Goal: Task Accomplishment & Management: Complete application form

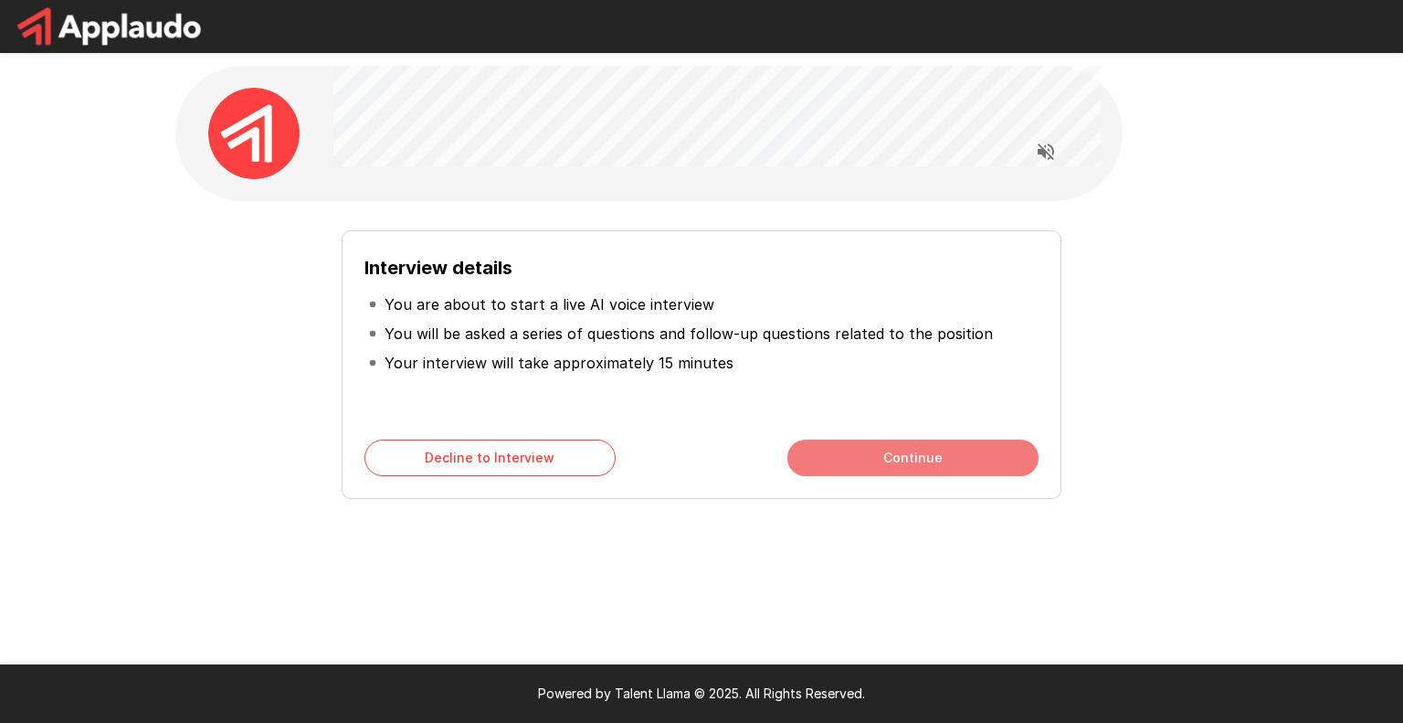
click at [891, 462] on button "Continue" at bounding box center [913, 457] width 251 height 37
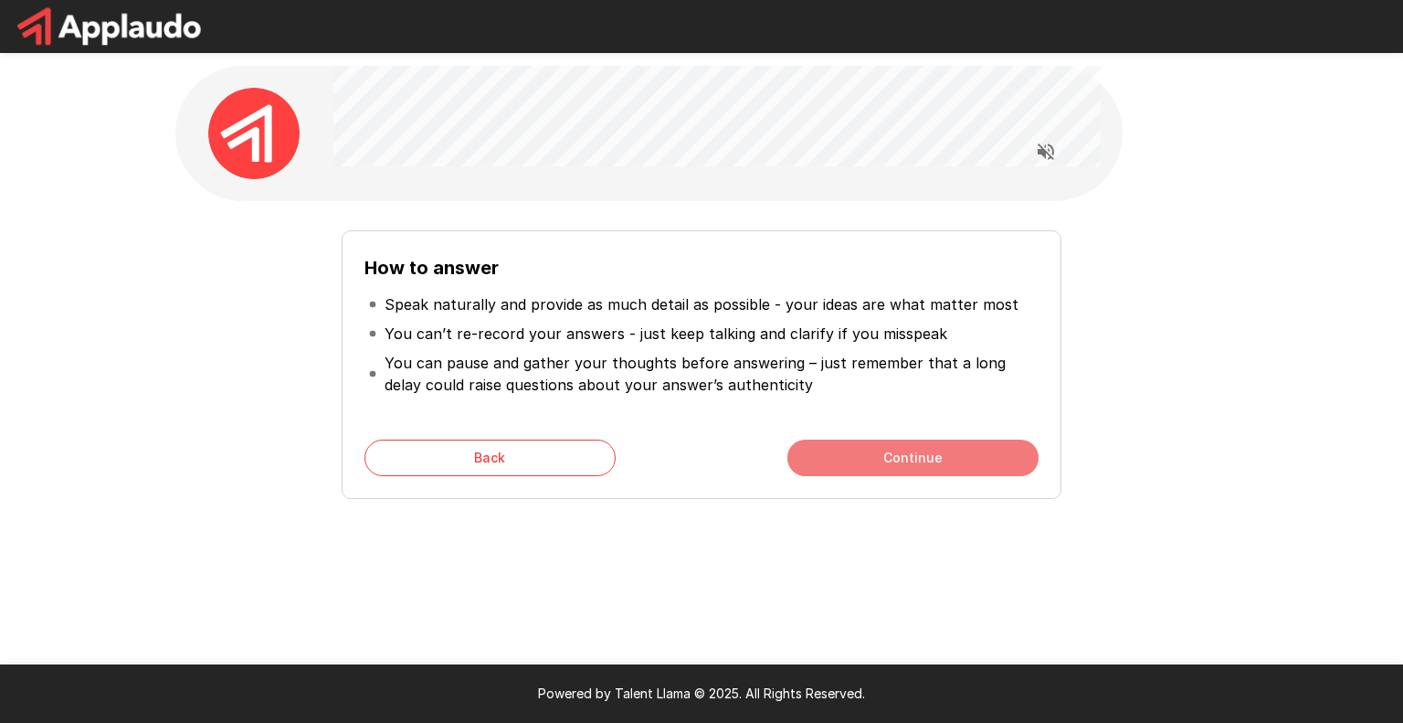
click at [917, 460] on button "Continue" at bounding box center [913, 457] width 251 height 37
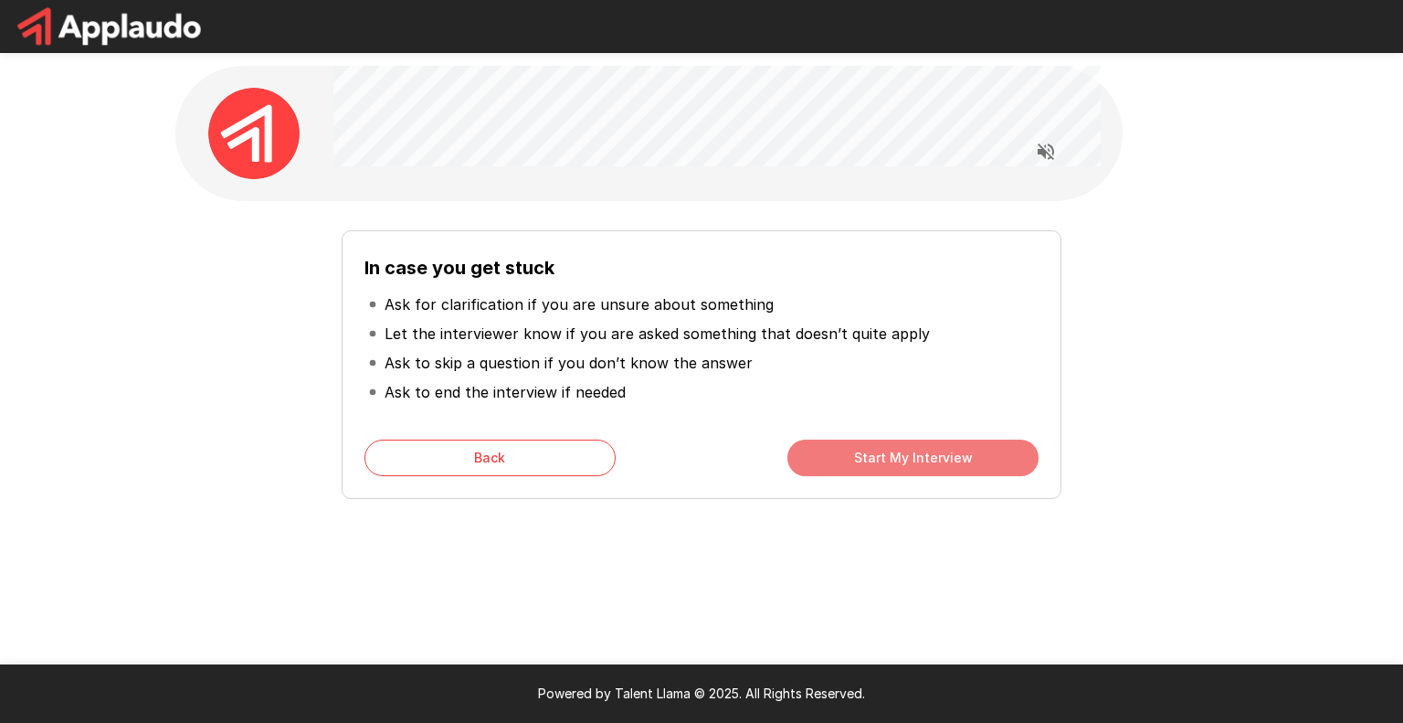
click at [888, 457] on button "Start My Interview" at bounding box center [913, 457] width 251 height 37
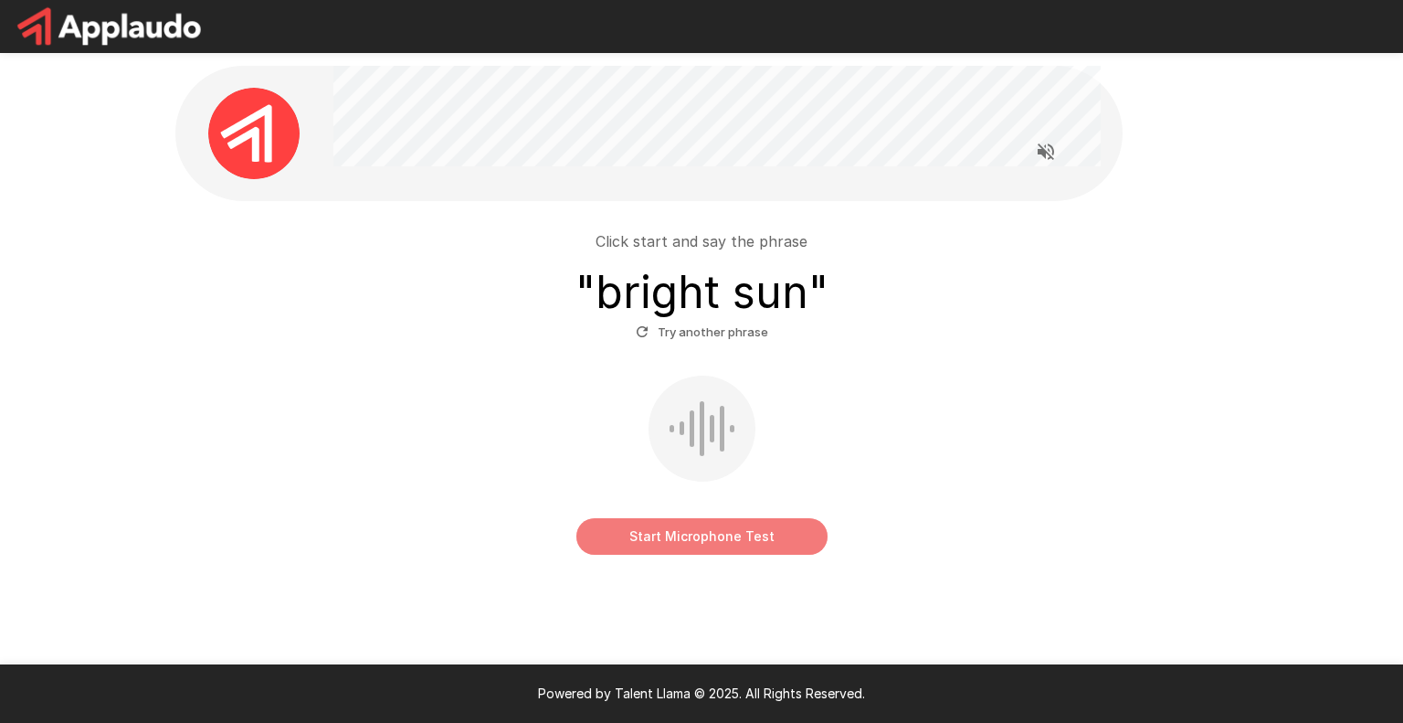
click at [712, 531] on button "Start Microphone Test" at bounding box center [702, 536] width 251 height 37
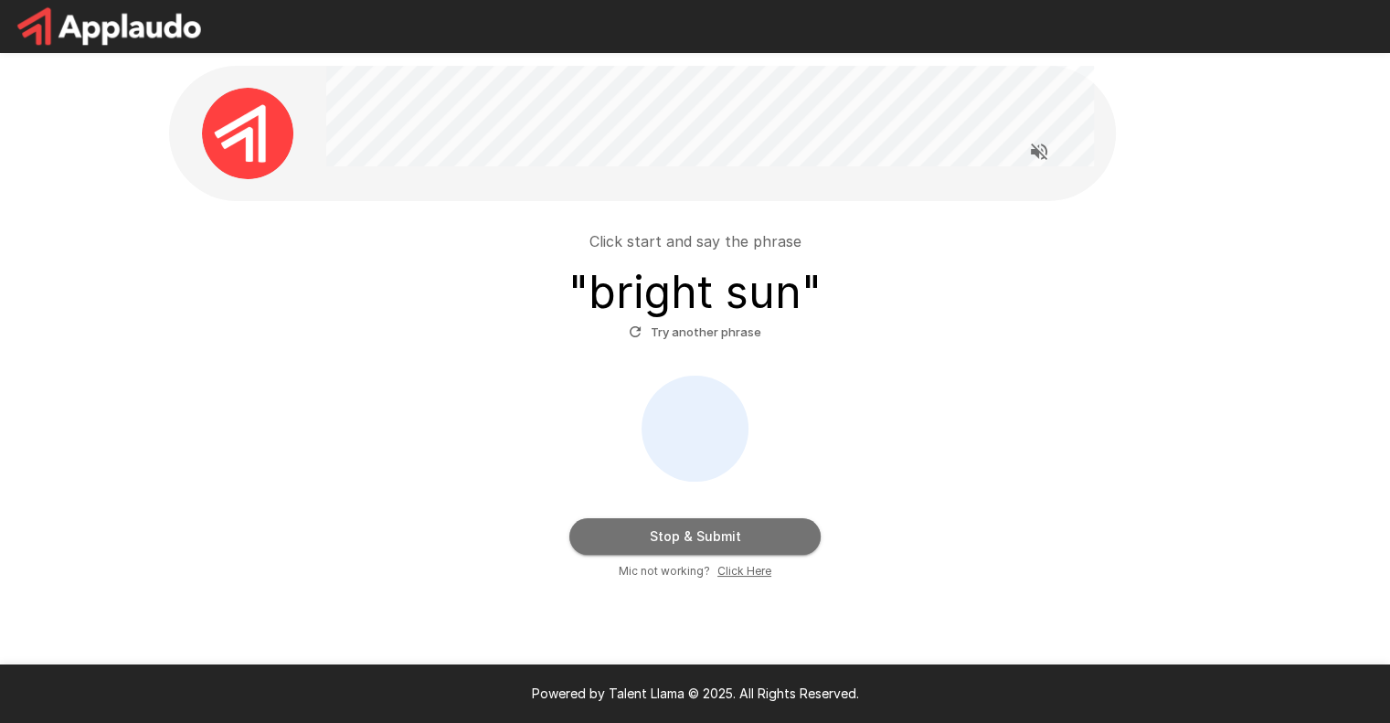
click at [720, 536] on button "Stop & Submit" at bounding box center [694, 536] width 251 height 37
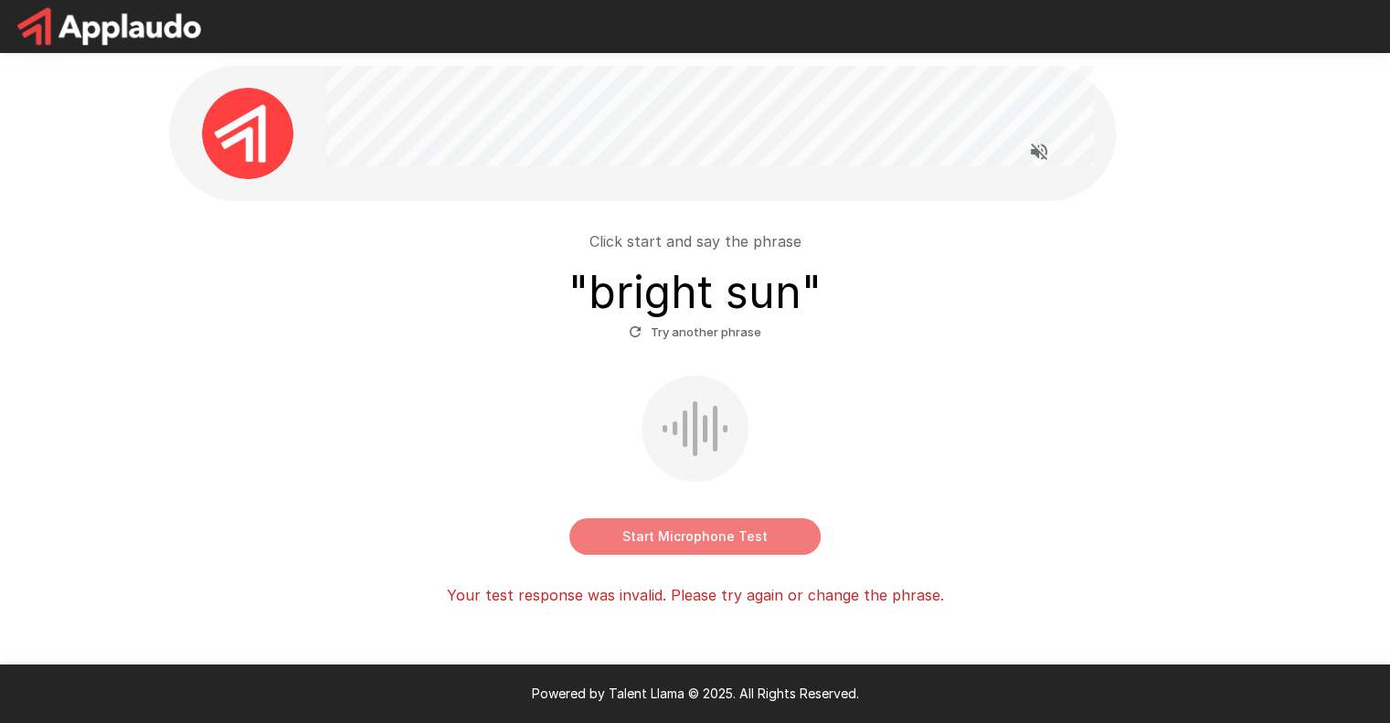
click at [702, 540] on button "Start Microphone Test" at bounding box center [694, 536] width 251 height 37
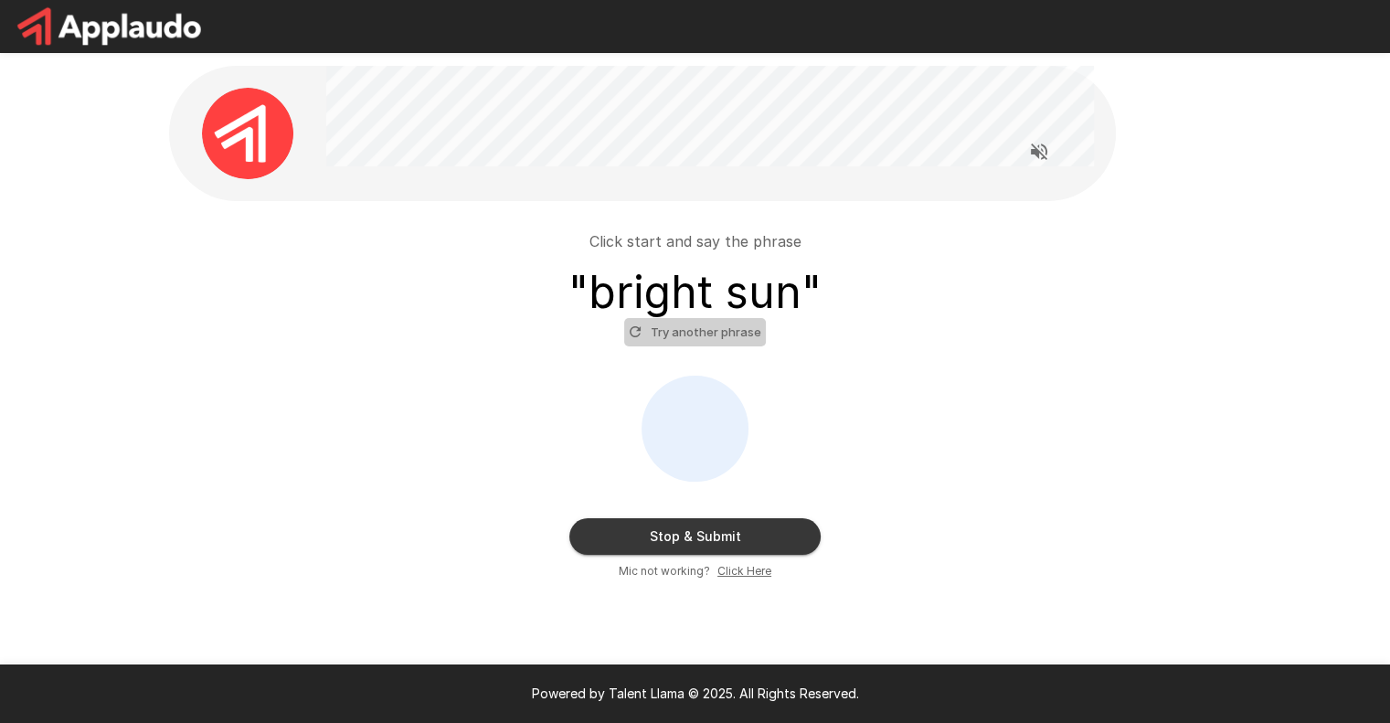
click at [701, 329] on button "Try another phrase" at bounding box center [695, 332] width 142 height 28
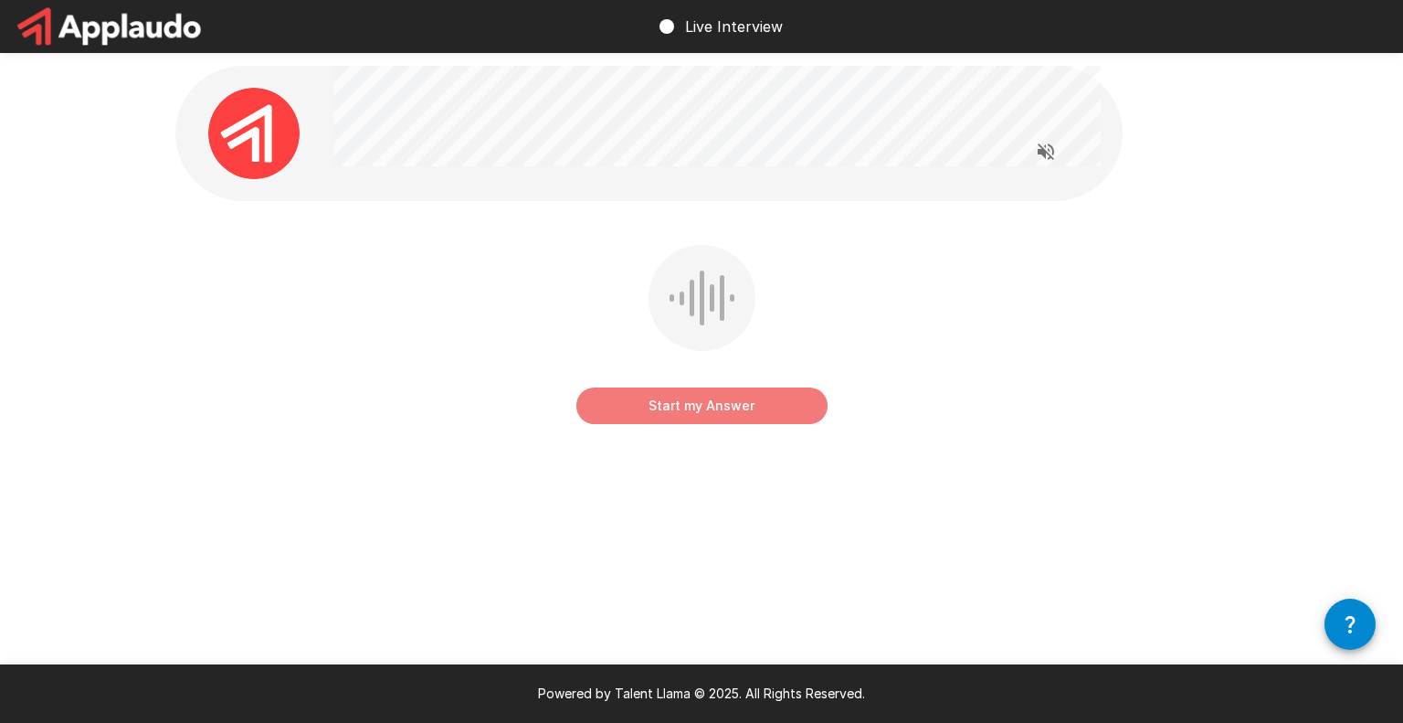
click at [676, 401] on button "Start my Answer" at bounding box center [702, 405] width 251 height 37
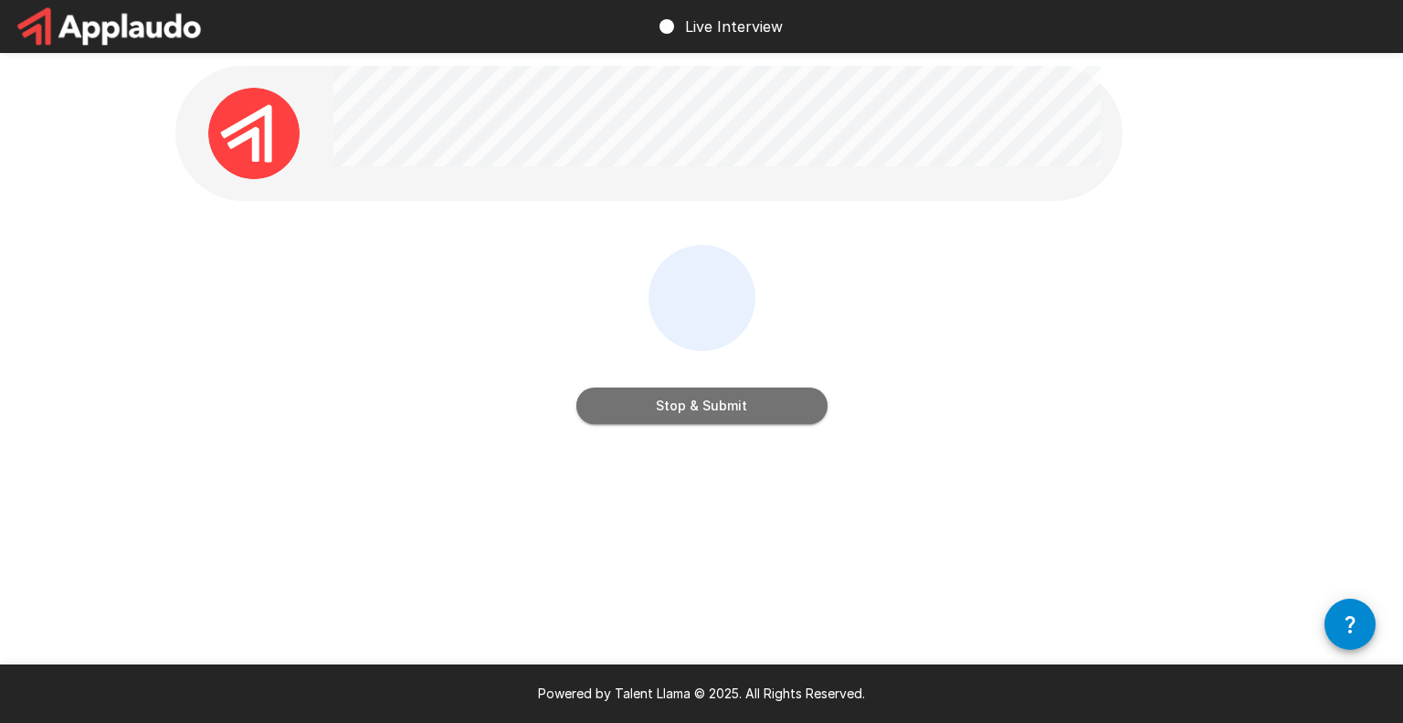
click at [699, 408] on button "Stop & Submit" at bounding box center [702, 405] width 251 height 37
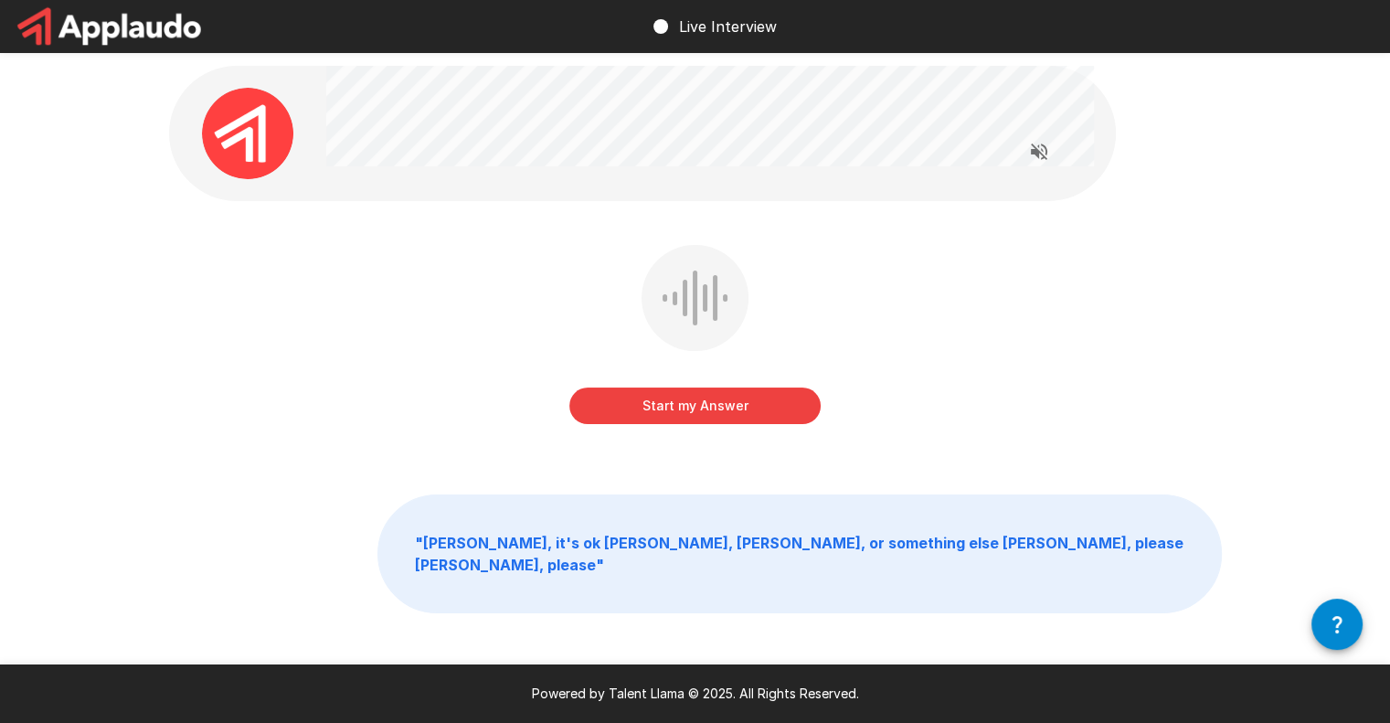
click at [651, 406] on button "Start my Answer" at bounding box center [694, 405] width 251 height 37
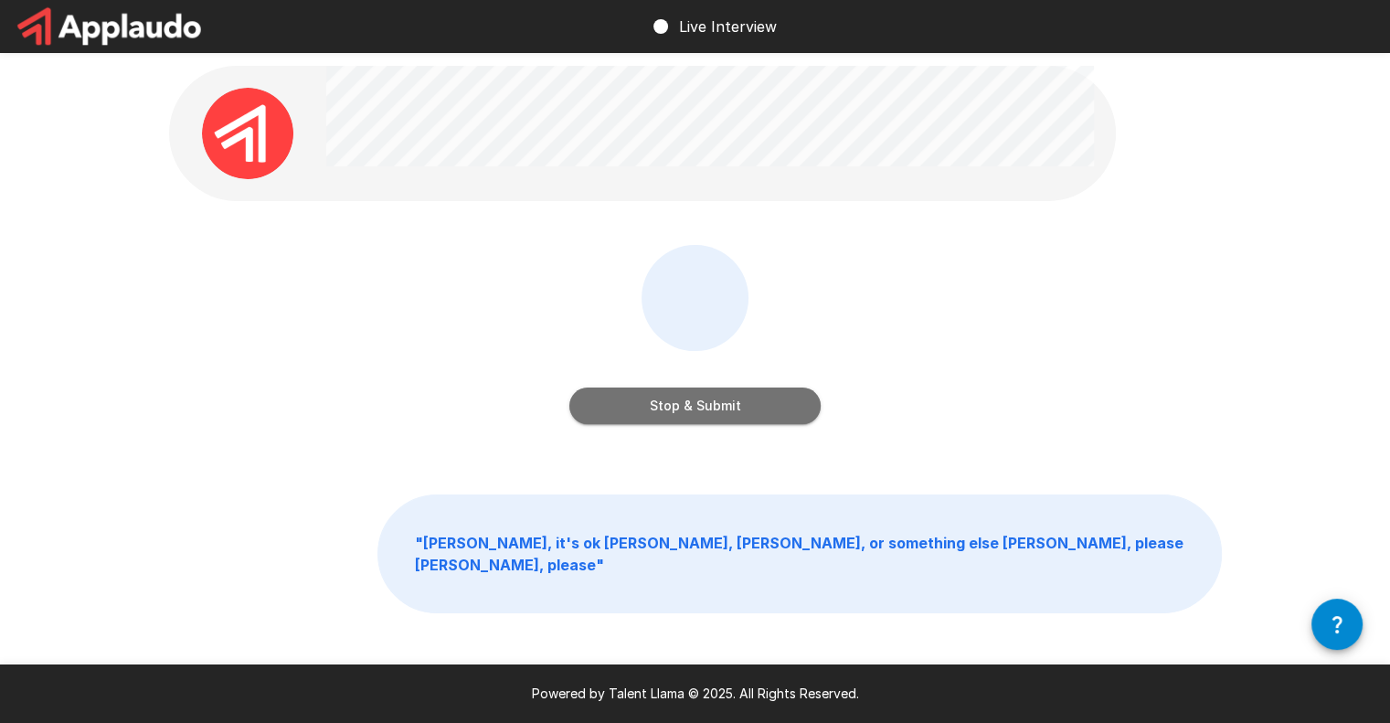
click at [658, 403] on button "Stop & Submit" at bounding box center [694, 405] width 251 height 37
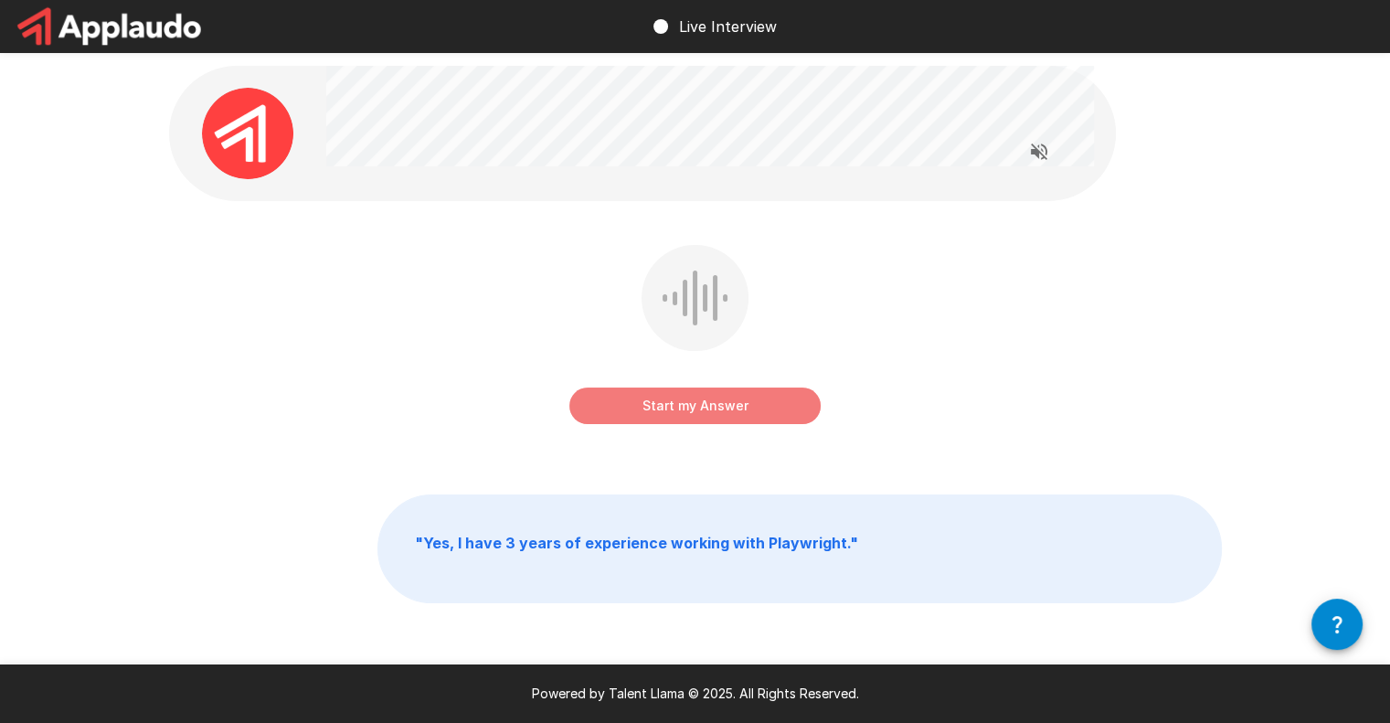
click at [658, 399] on button "Start my Answer" at bounding box center [694, 405] width 251 height 37
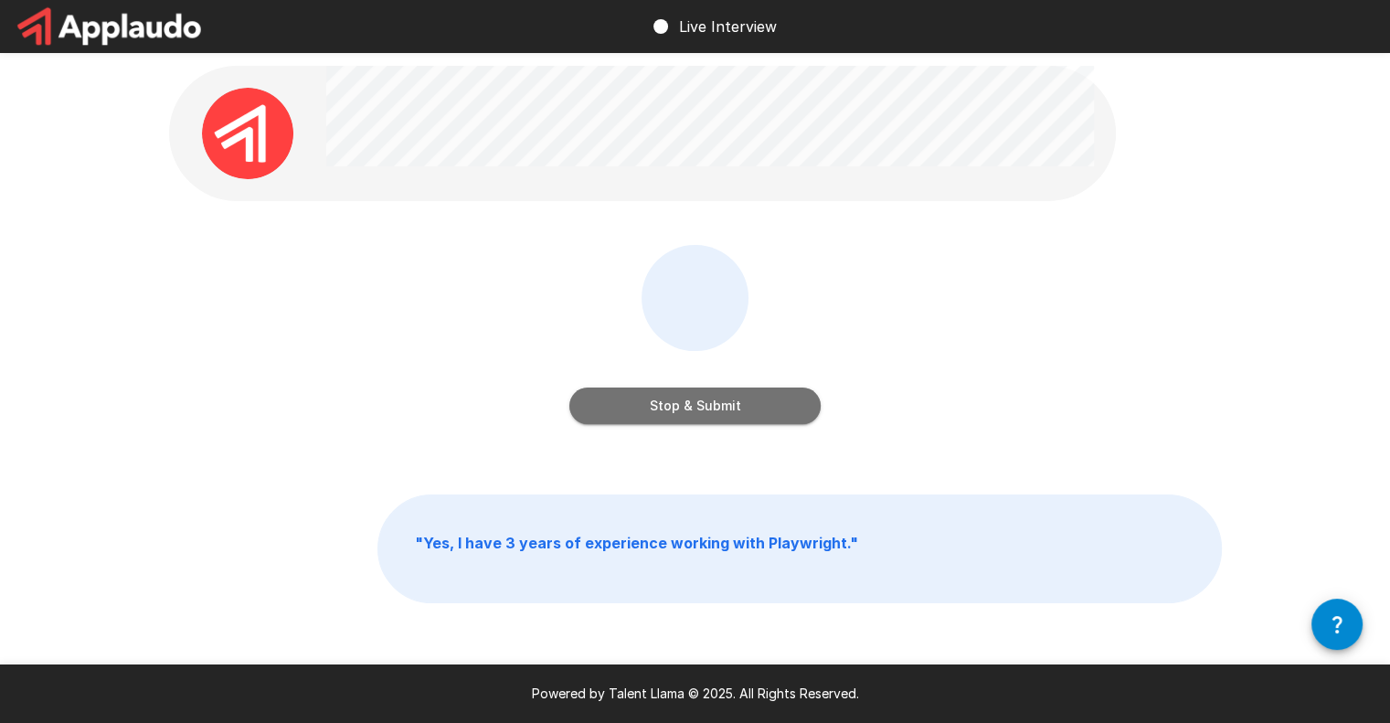
click at [707, 397] on button "Stop & Submit" at bounding box center [694, 405] width 251 height 37
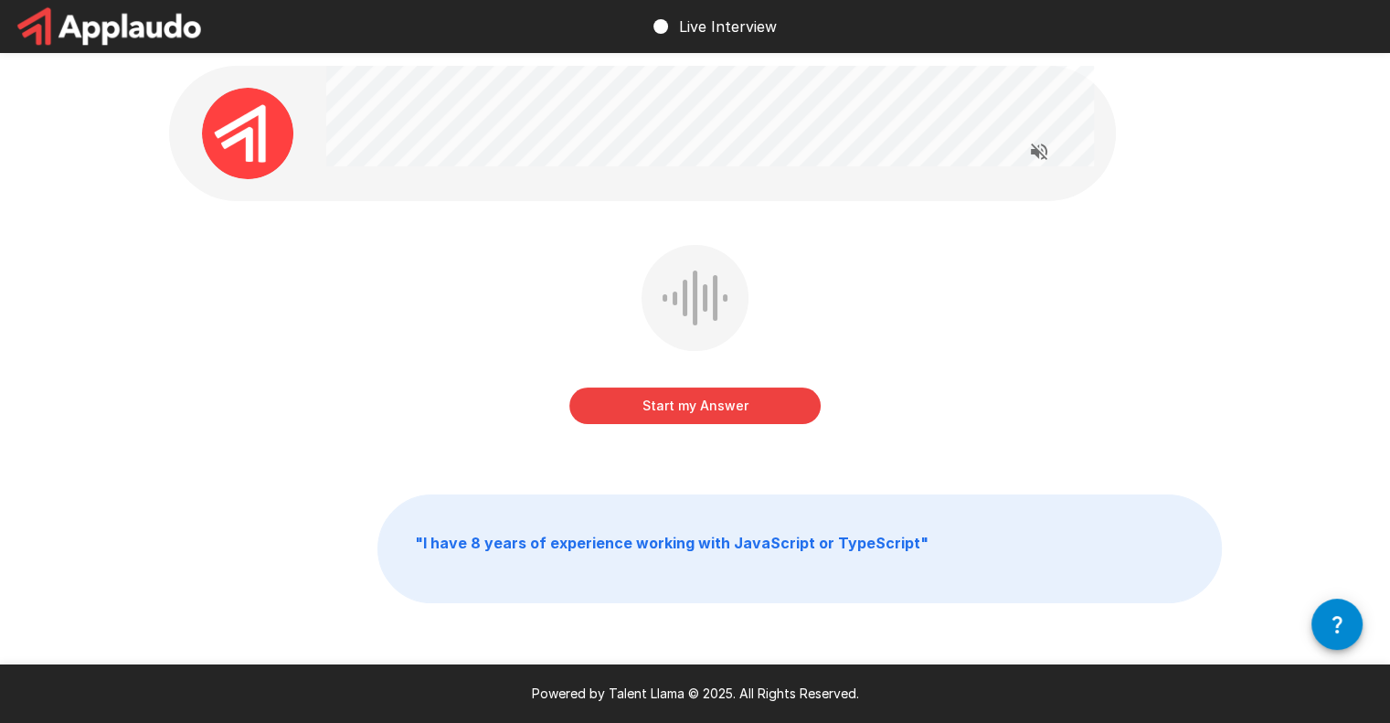
click at [127, 320] on div "Start my Answer " I have 8 years of experience working with JavaScript or TypeS…" at bounding box center [695, 374] width 1390 height 749
click at [665, 408] on button "Start my Answer" at bounding box center [694, 405] width 251 height 37
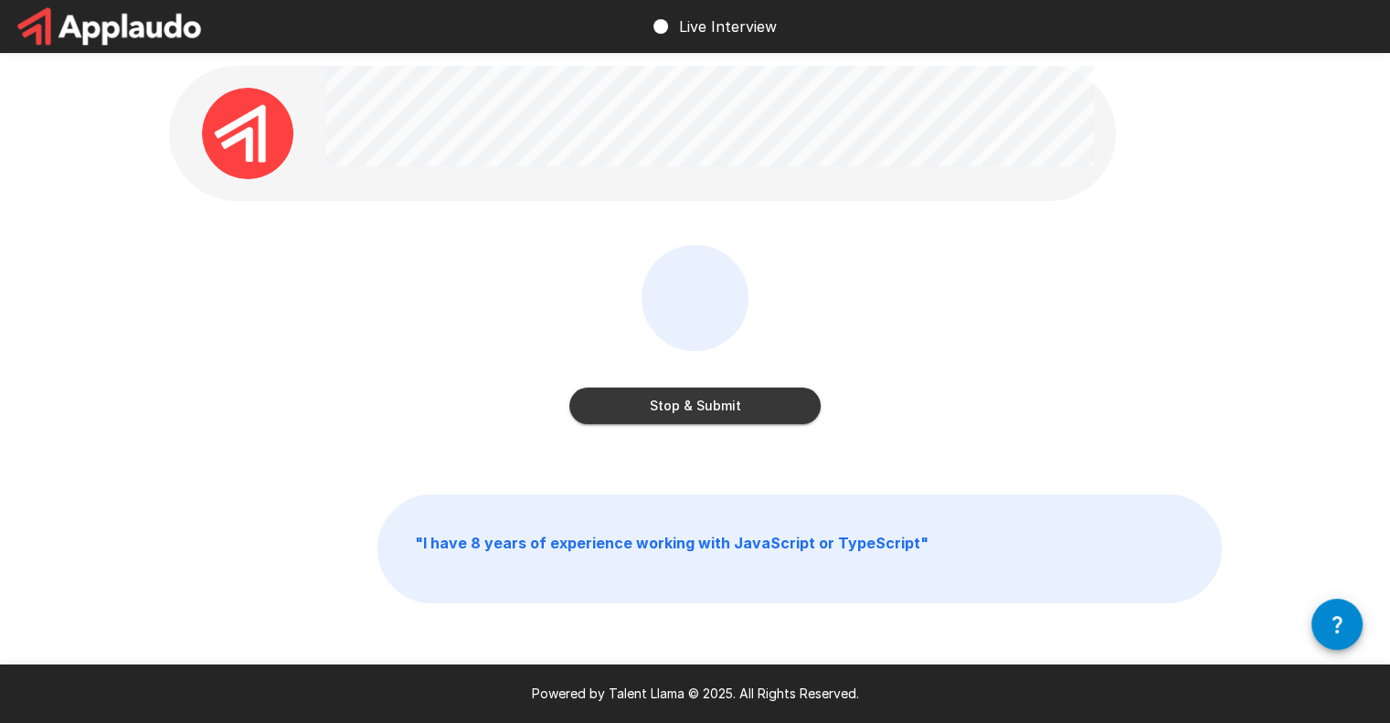
click at [665, 408] on button "Stop & Submit" at bounding box center [694, 405] width 251 height 37
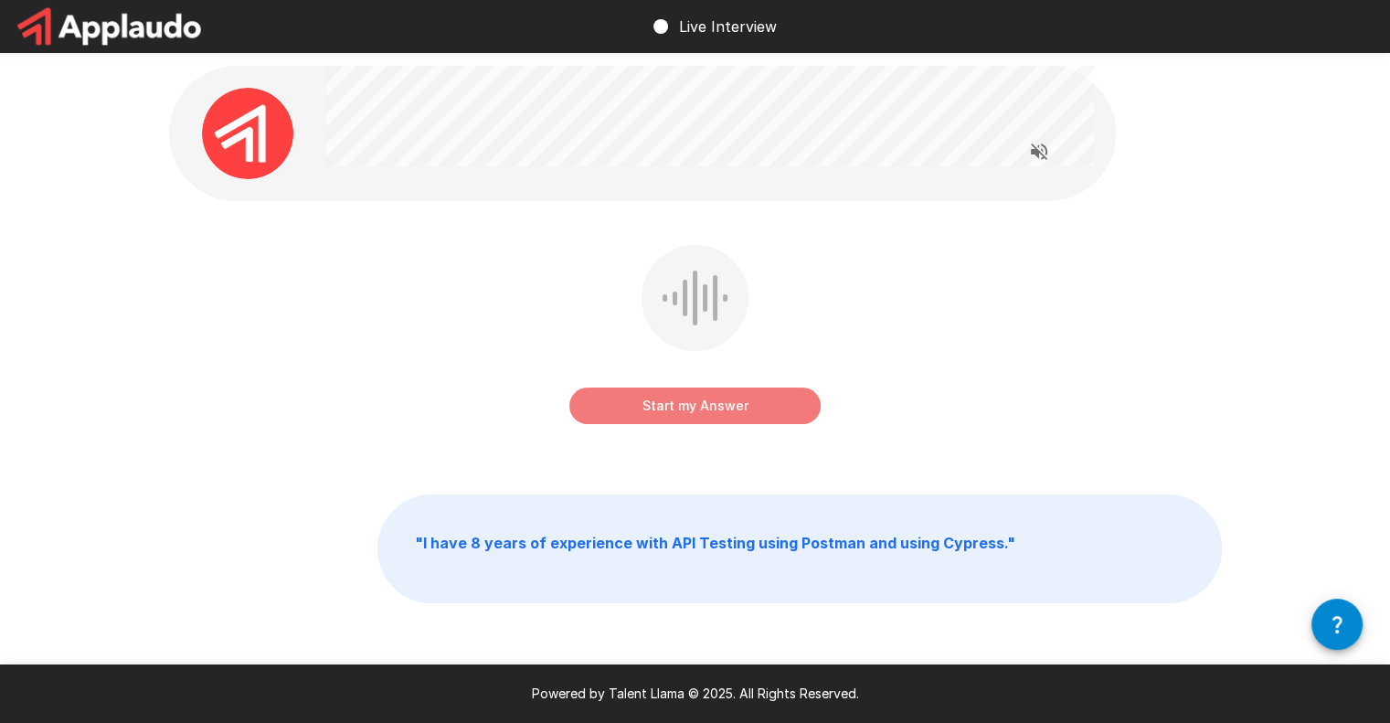
click at [666, 413] on button "Start my Answer" at bounding box center [694, 405] width 251 height 37
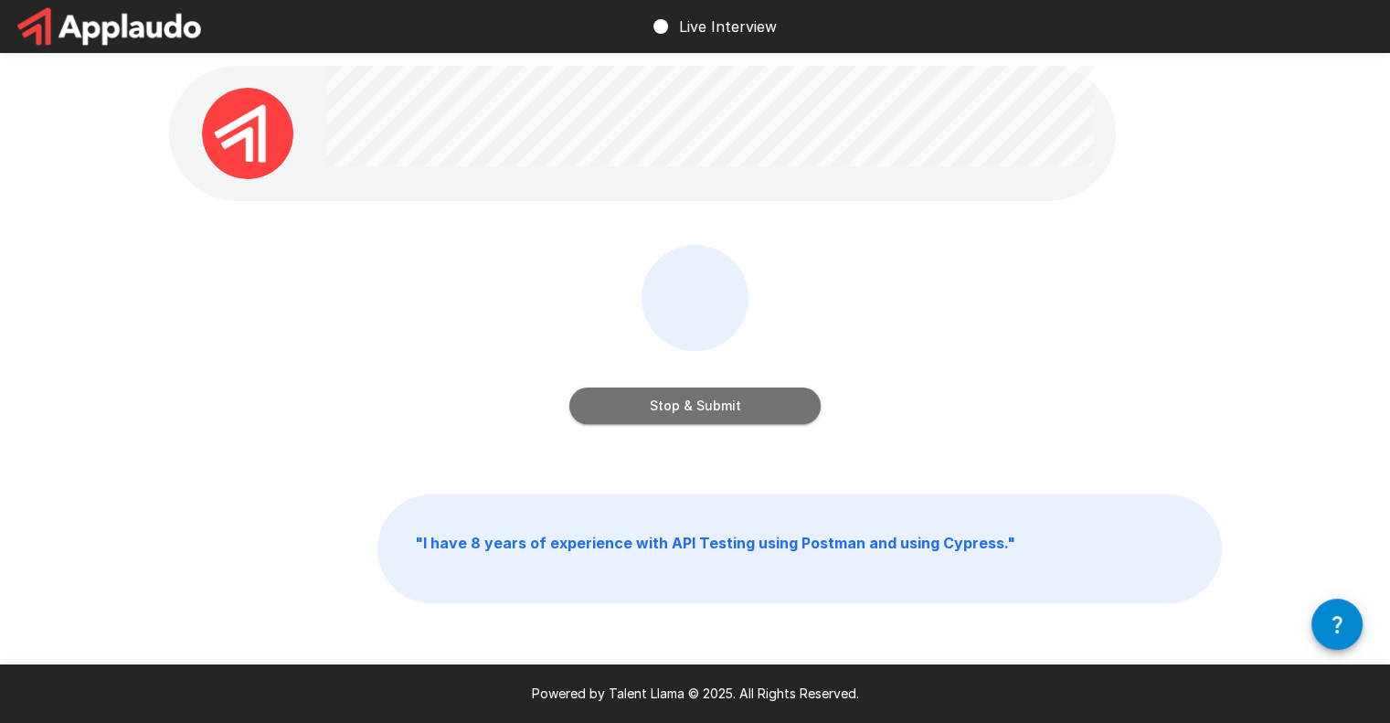
click at [672, 402] on button "Stop & Submit" at bounding box center [694, 405] width 251 height 37
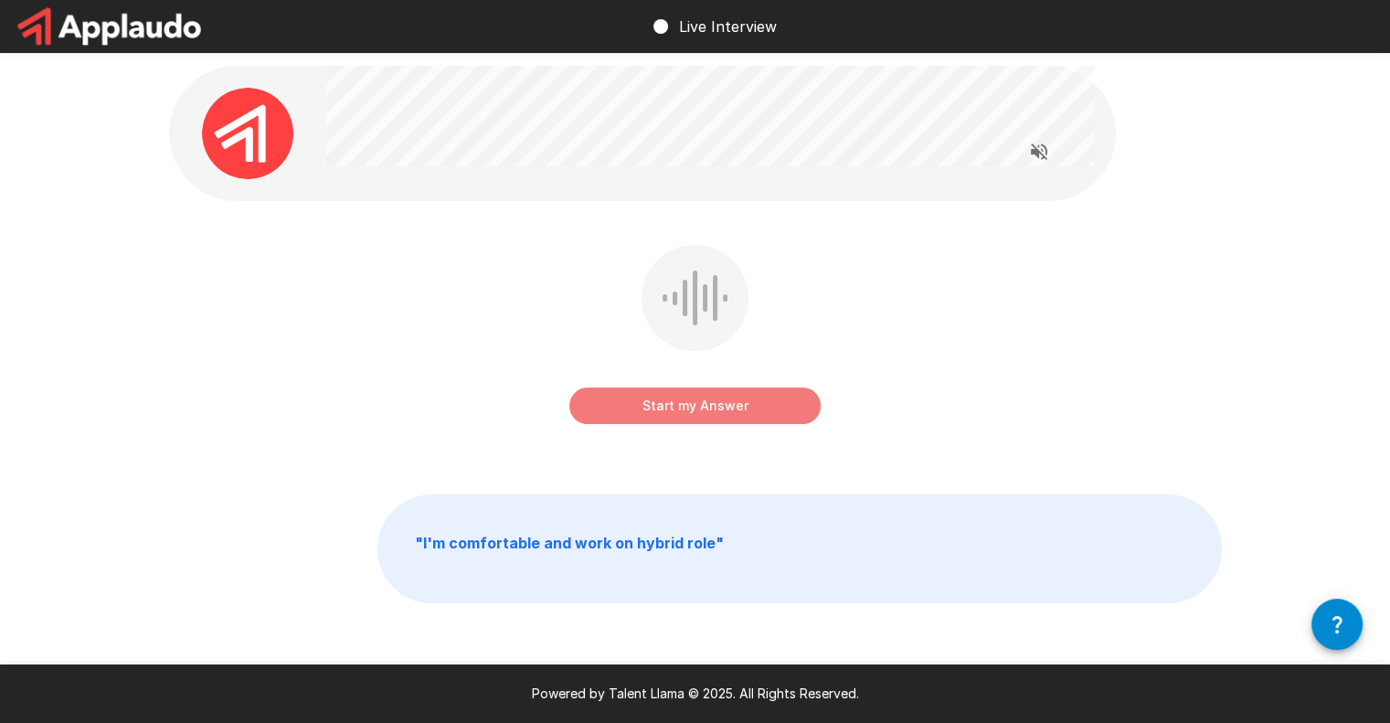
click at [654, 401] on button "Start my Answer" at bounding box center [694, 405] width 251 height 37
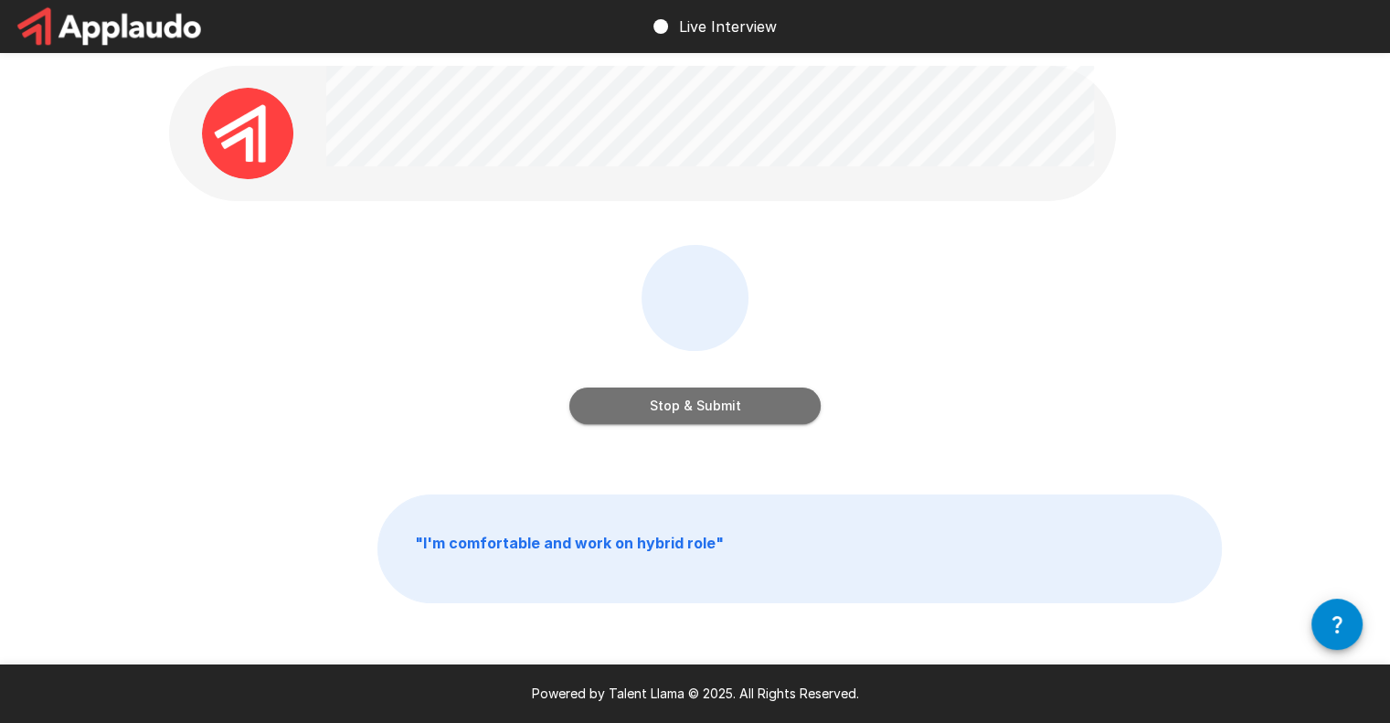
click at [678, 405] on button "Stop & Submit" at bounding box center [694, 405] width 251 height 37
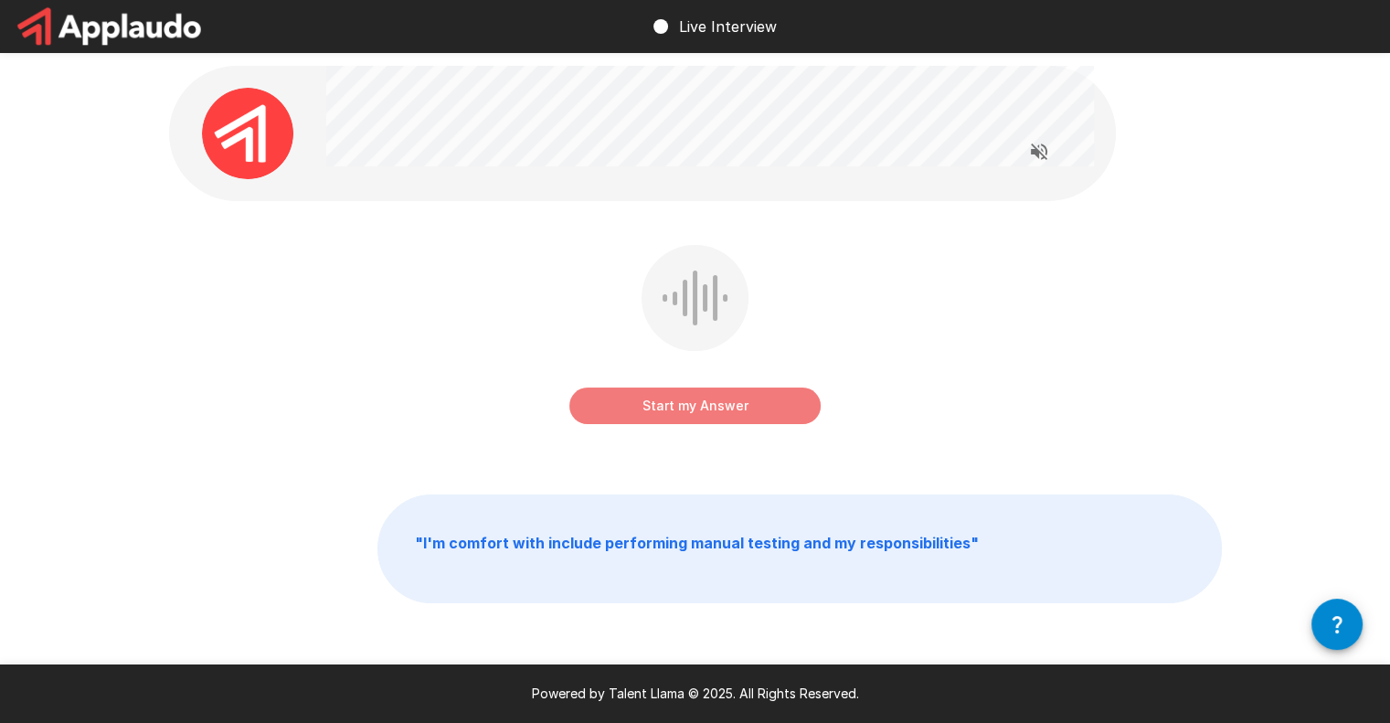
click at [702, 407] on button "Start my Answer" at bounding box center [694, 405] width 251 height 37
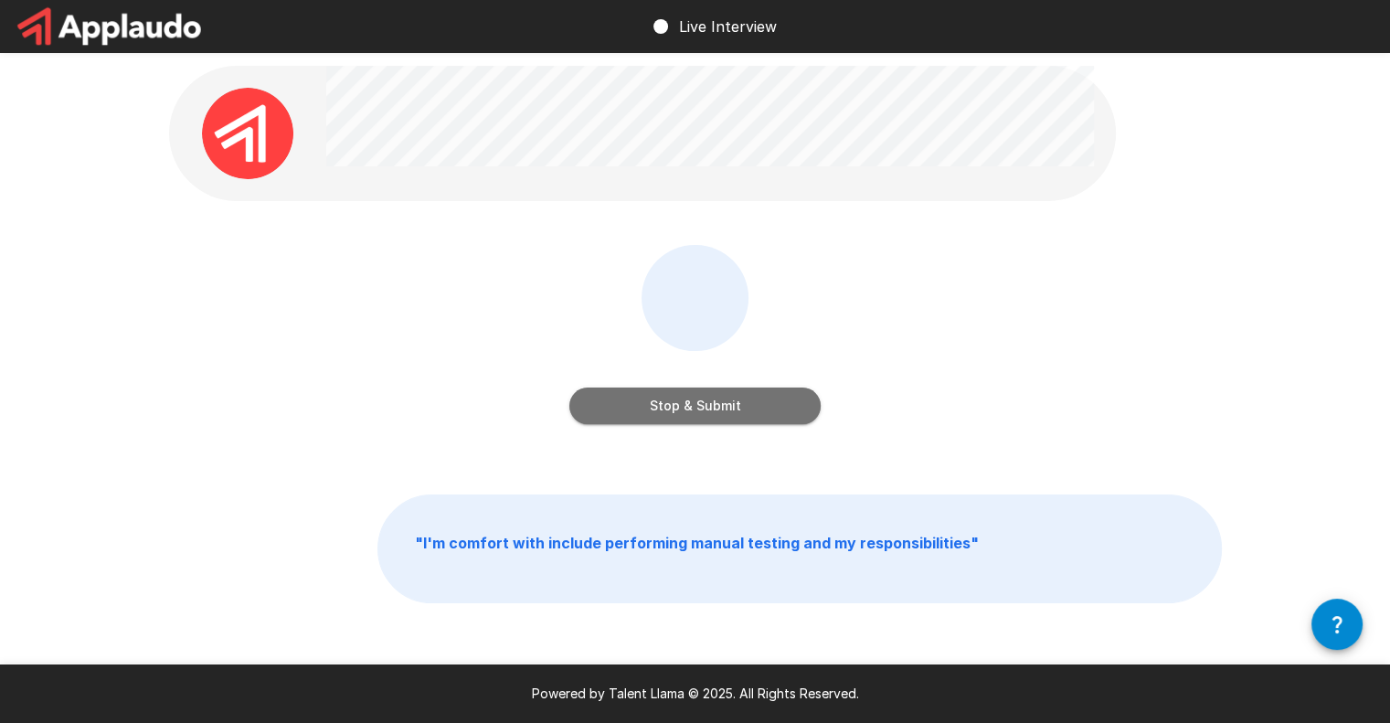
click at [709, 408] on button "Stop & Submit" at bounding box center [694, 405] width 251 height 37
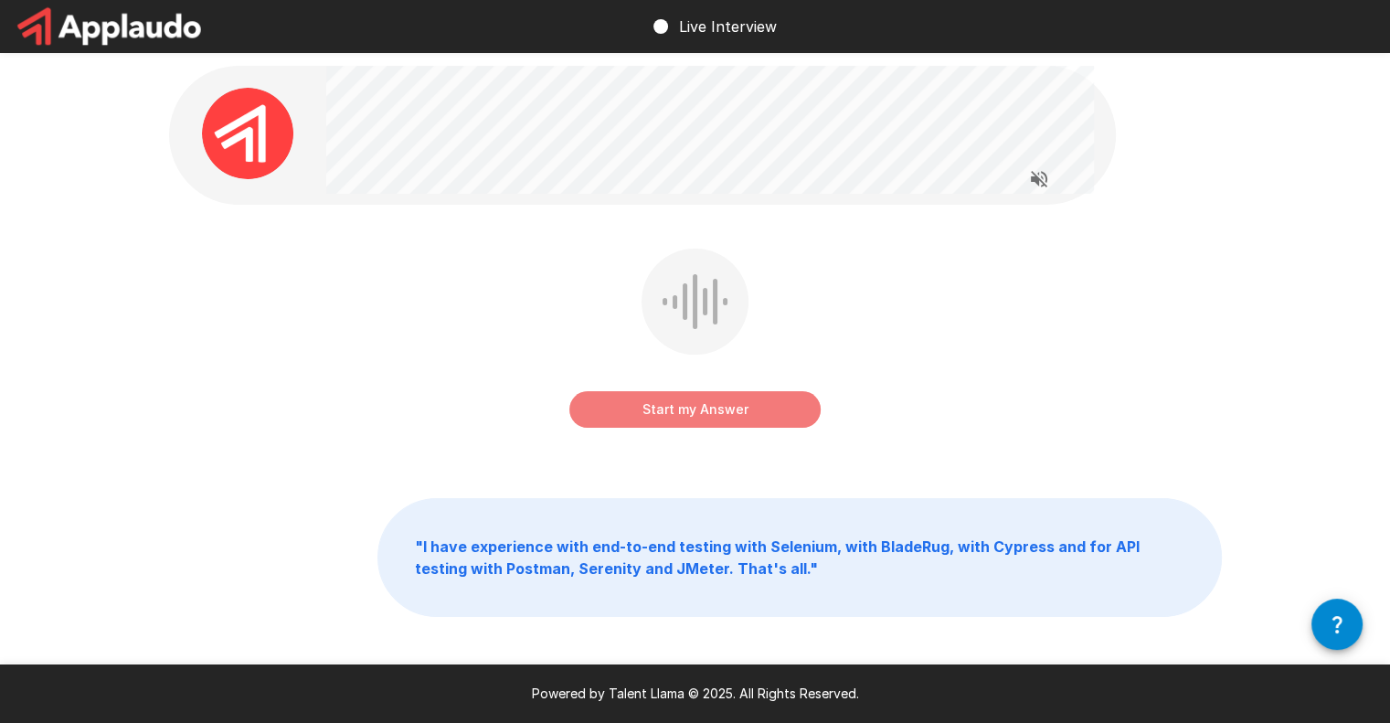
click at [656, 415] on button "Start my Answer" at bounding box center [694, 409] width 251 height 37
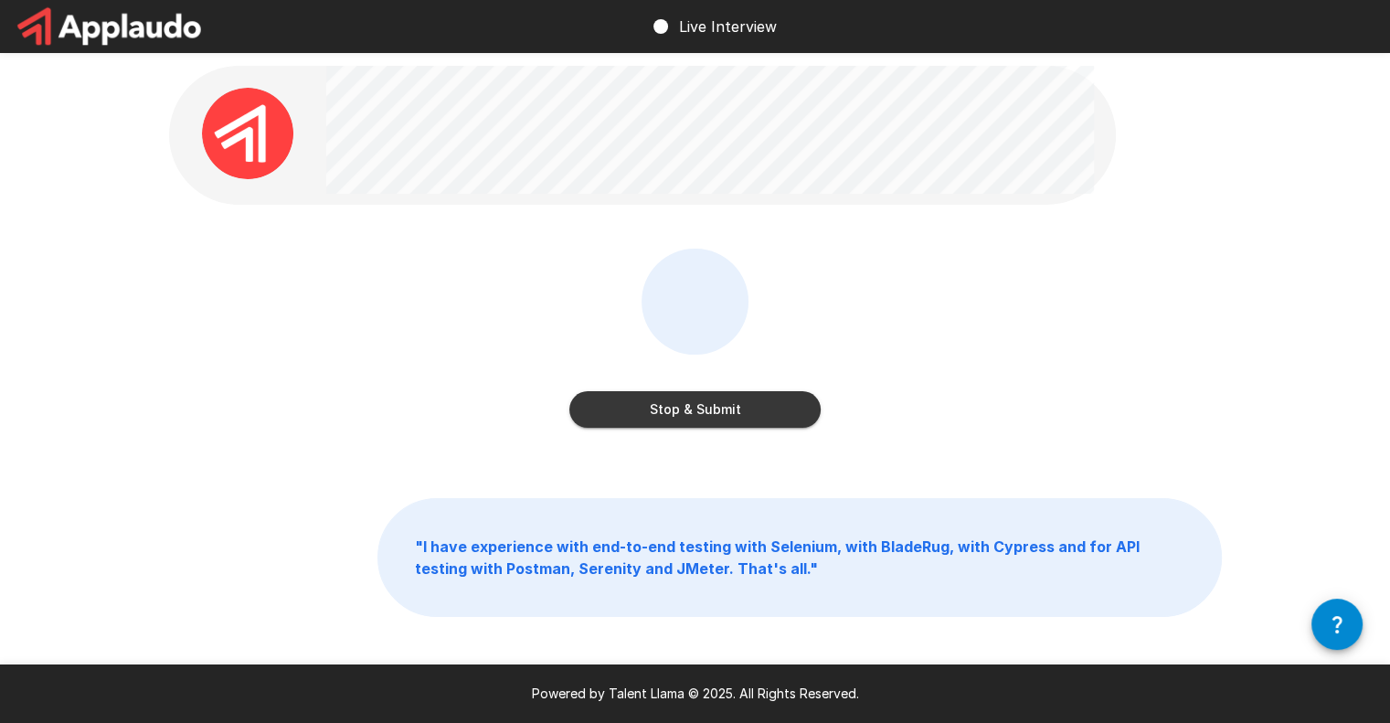
click at [683, 410] on button "Stop & Submit" at bounding box center [694, 409] width 251 height 37
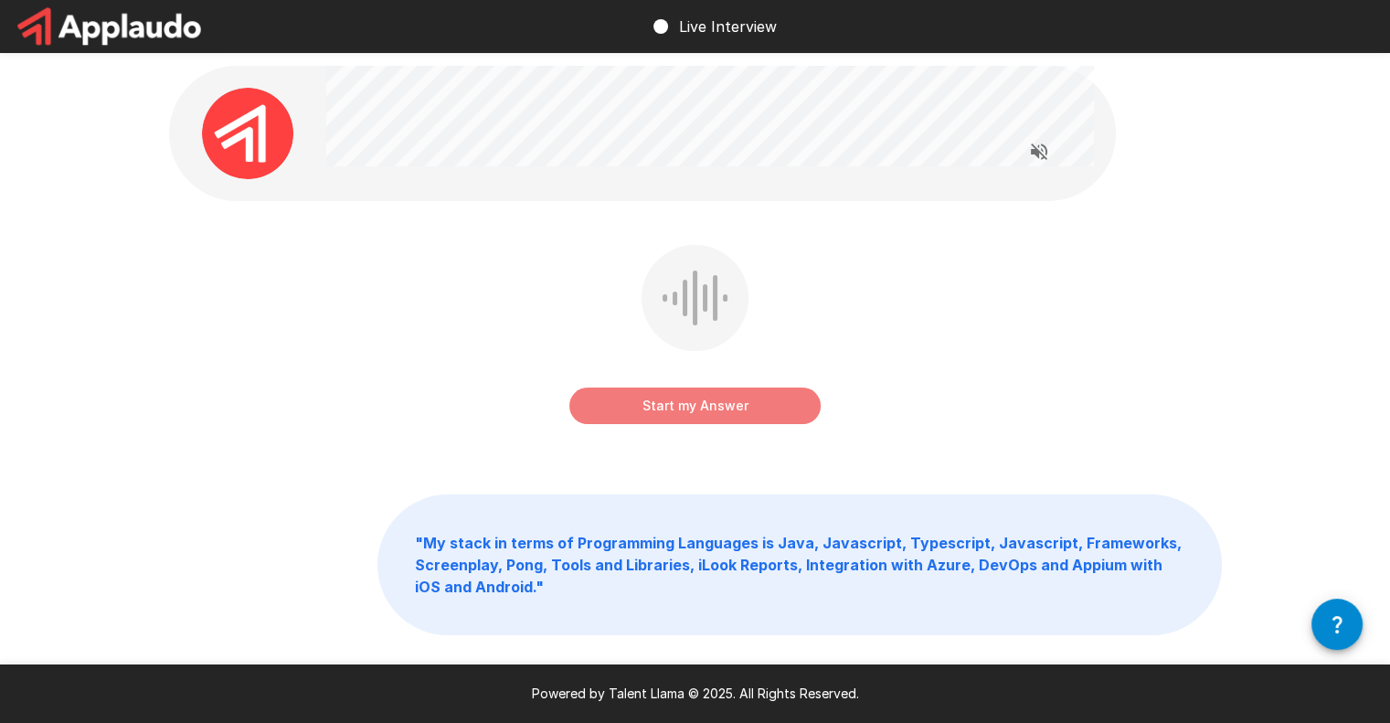
click at [659, 390] on button "Start my Answer" at bounding box center [694, 405] width 251 height 37
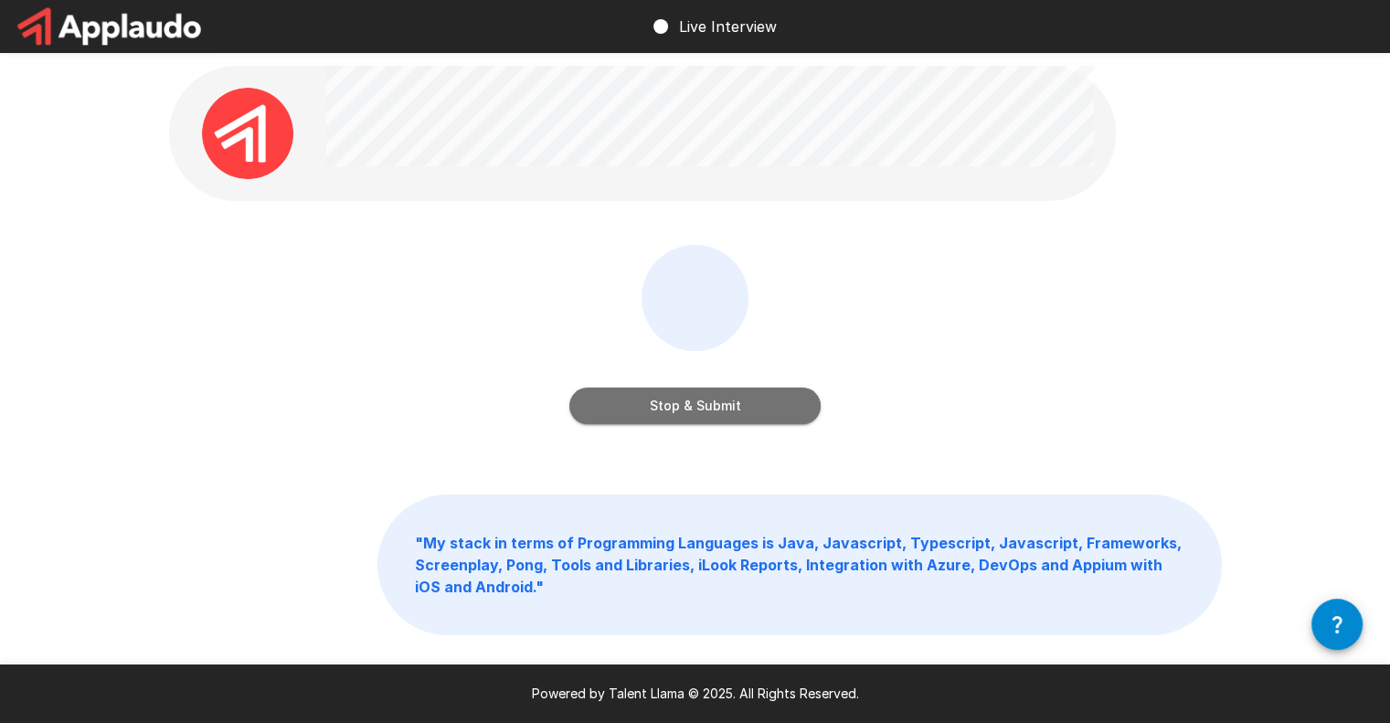
click at [670, 407] on button "Stop & Submit" at bounding box center [694, 405] width 251 height 37
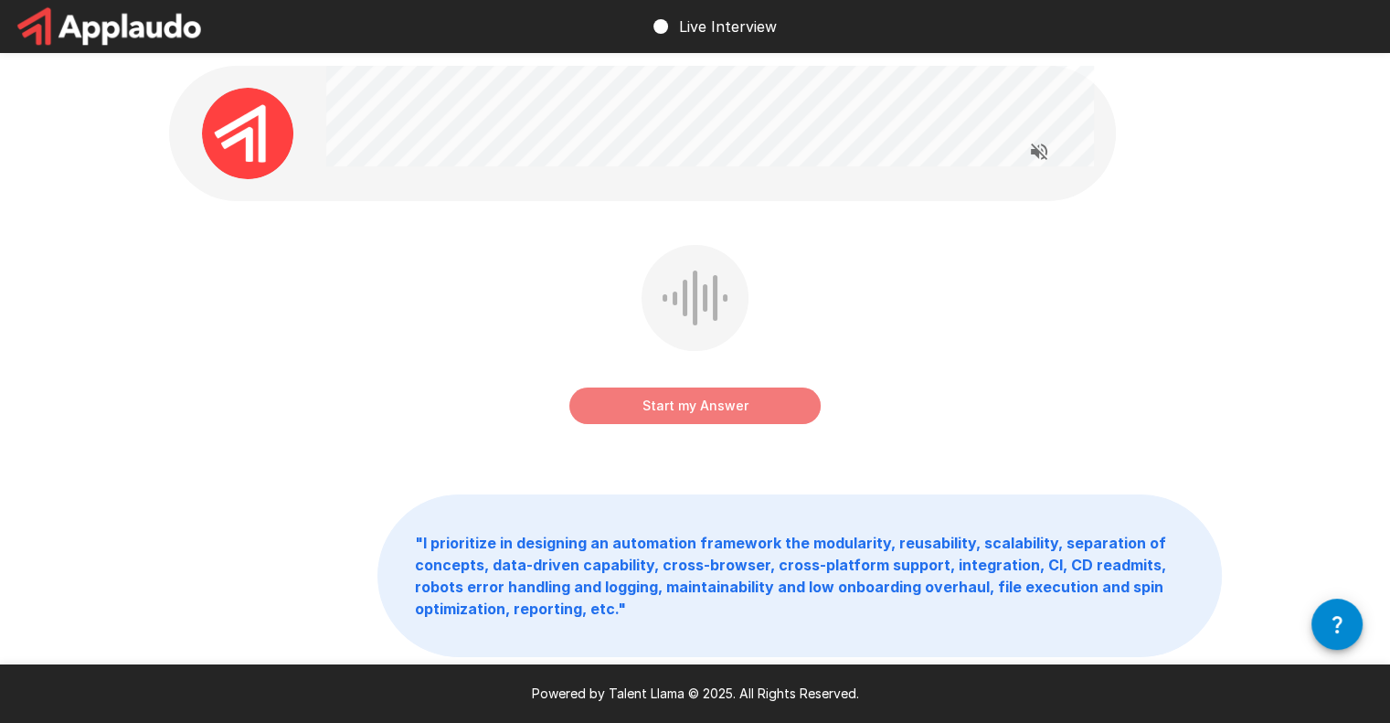
click at [701, 403] on button "Start my Answer" at bounding box center [694, 405] width 251 height 37
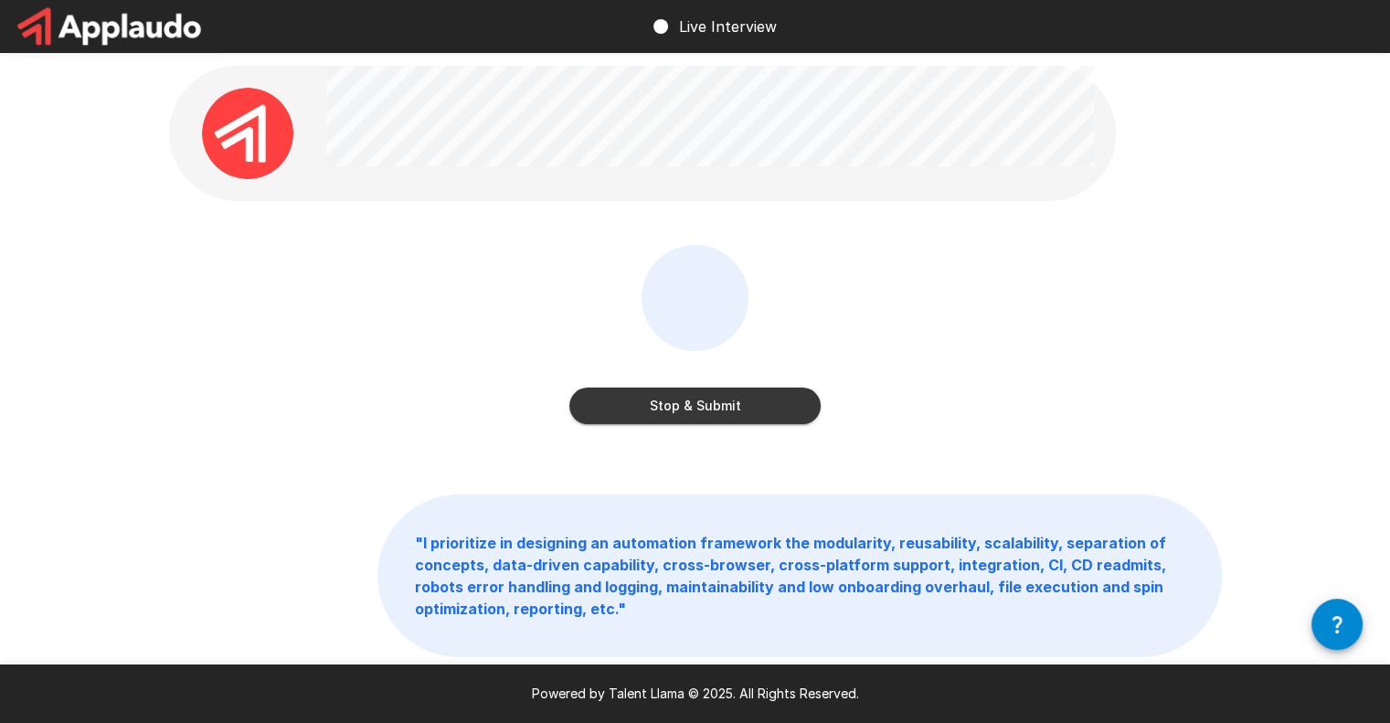
click at [701, 403] on button "Stop & Submit" at bounding box center [694, 405] width 251 height 37
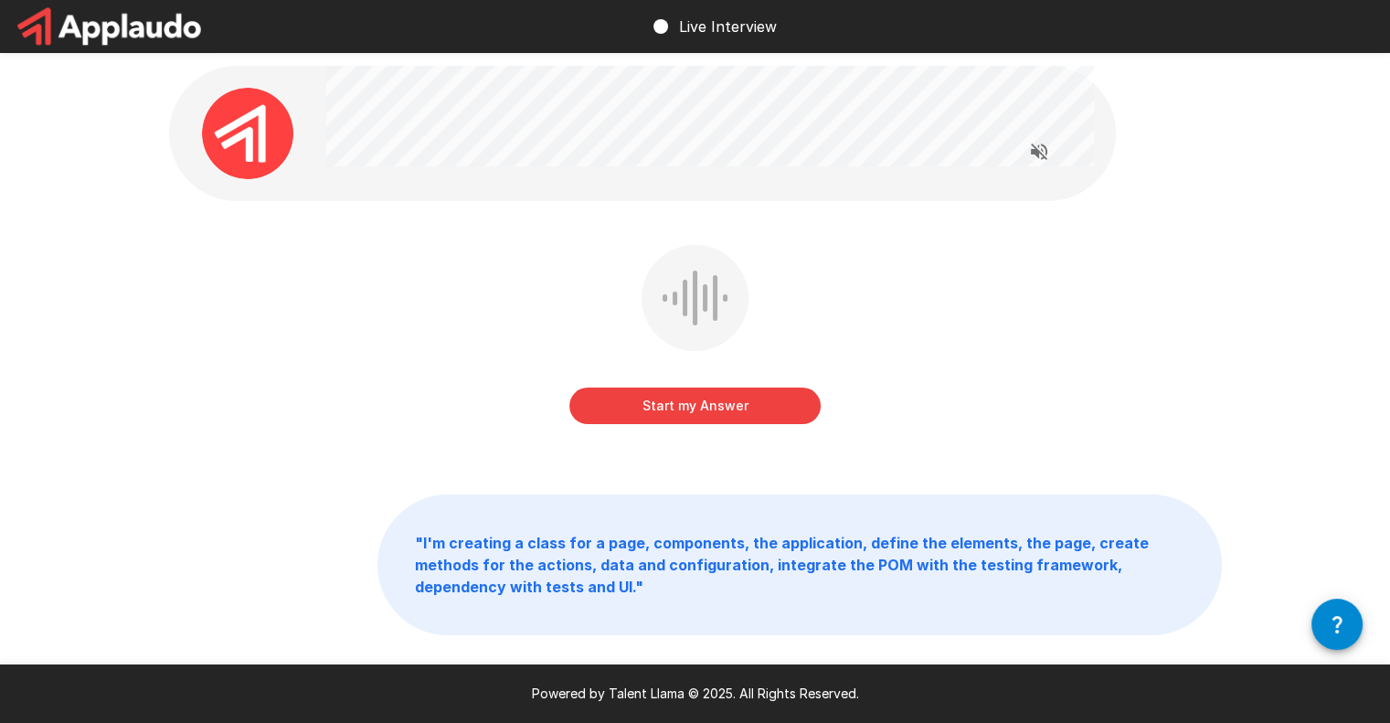
click at [683, 413] on button "Start my Answer" at bounding box center [694, 405] width 251 height 37
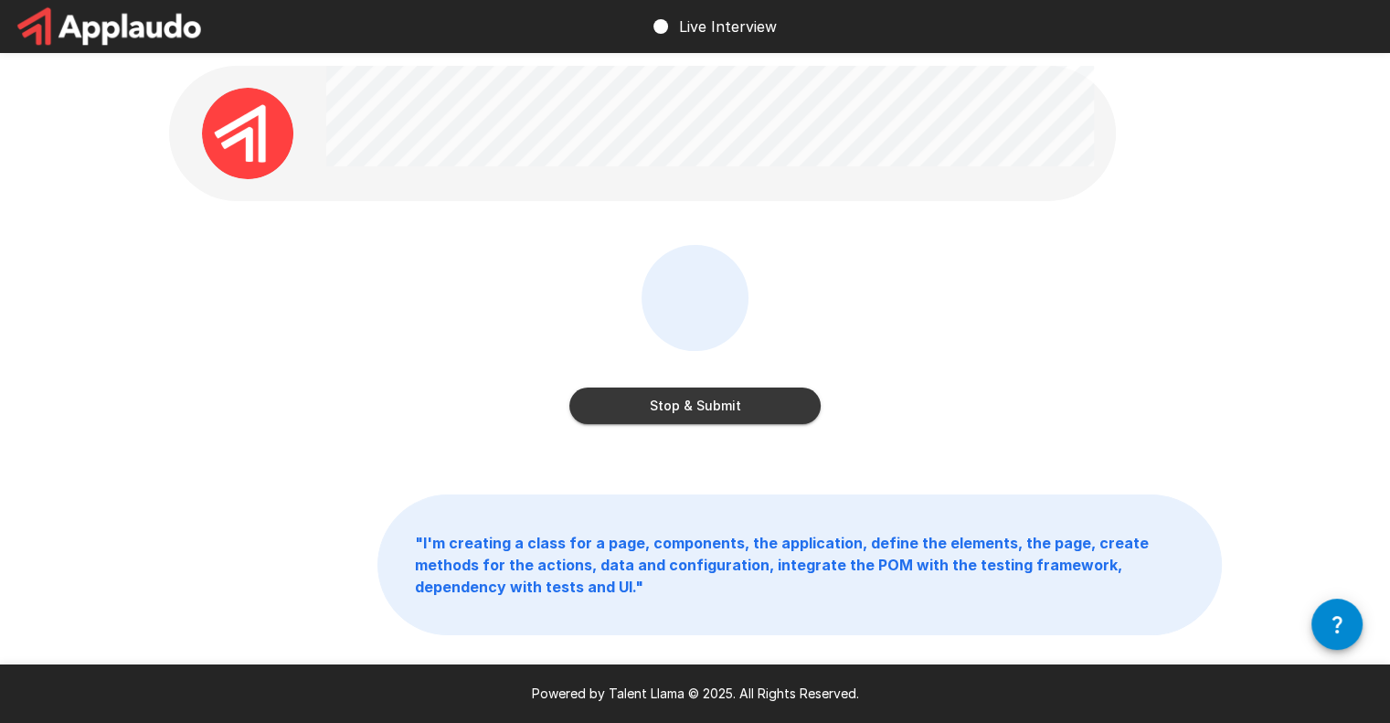
click at [683, 413] on button "Stop & Submit" at bounding box center [694, 405] width 251 height 37
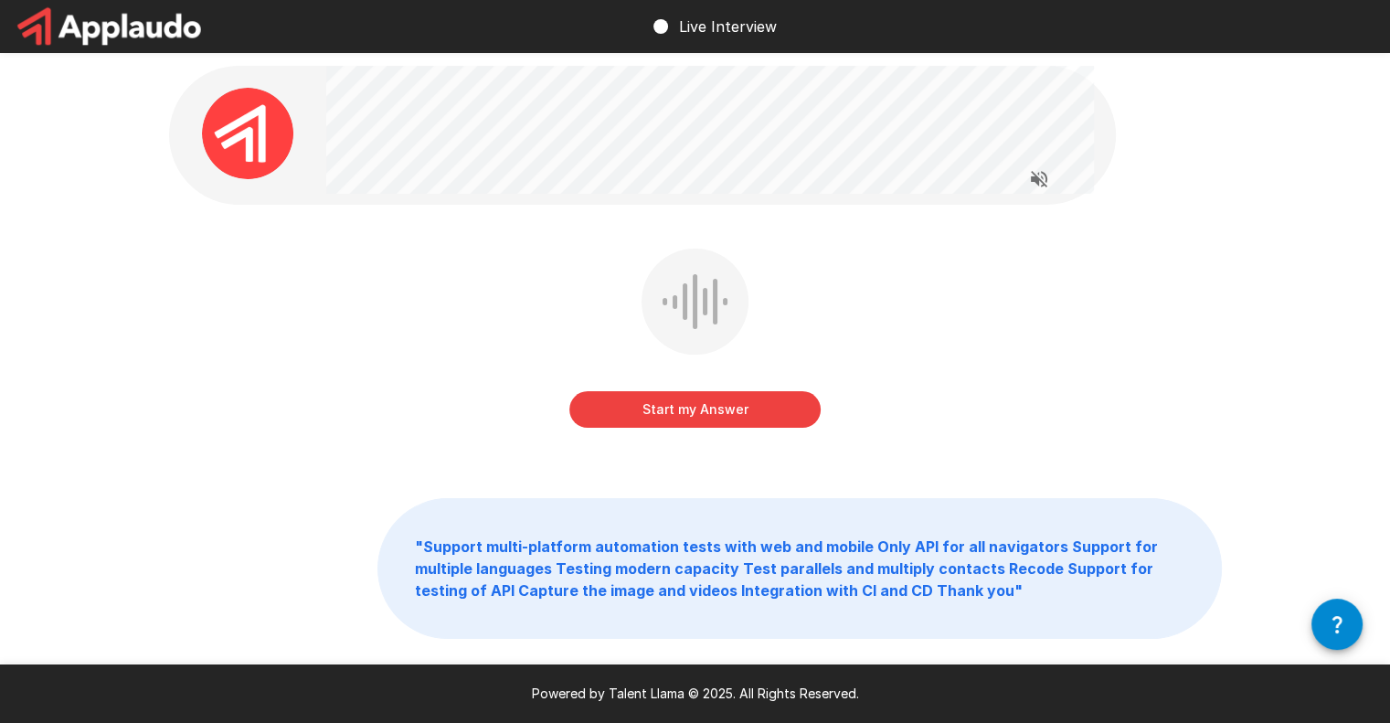
click at [696, 408] on button "Start my Answer" at bounding box center [694, 409] width 251 height 37
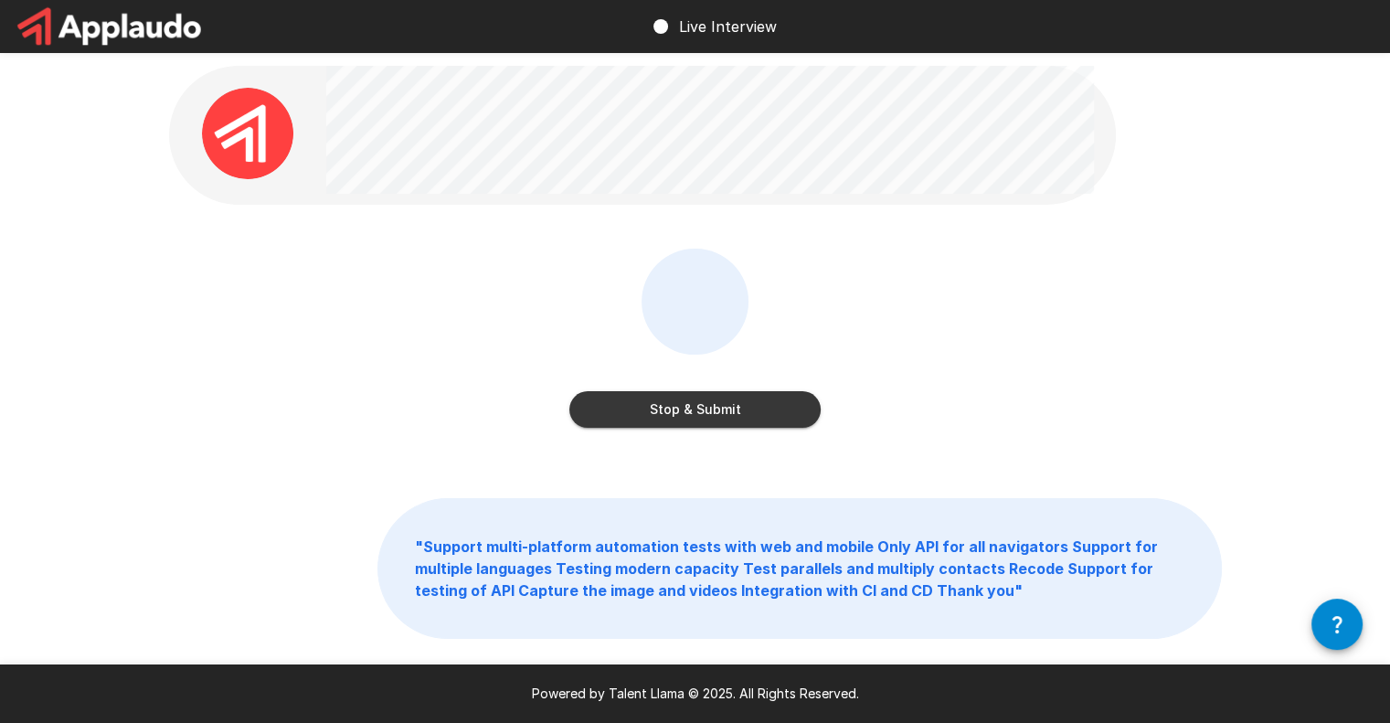
click at [696, 408] on button "Stop & Submit" at bounding box center [694, 409] width 251 height 37
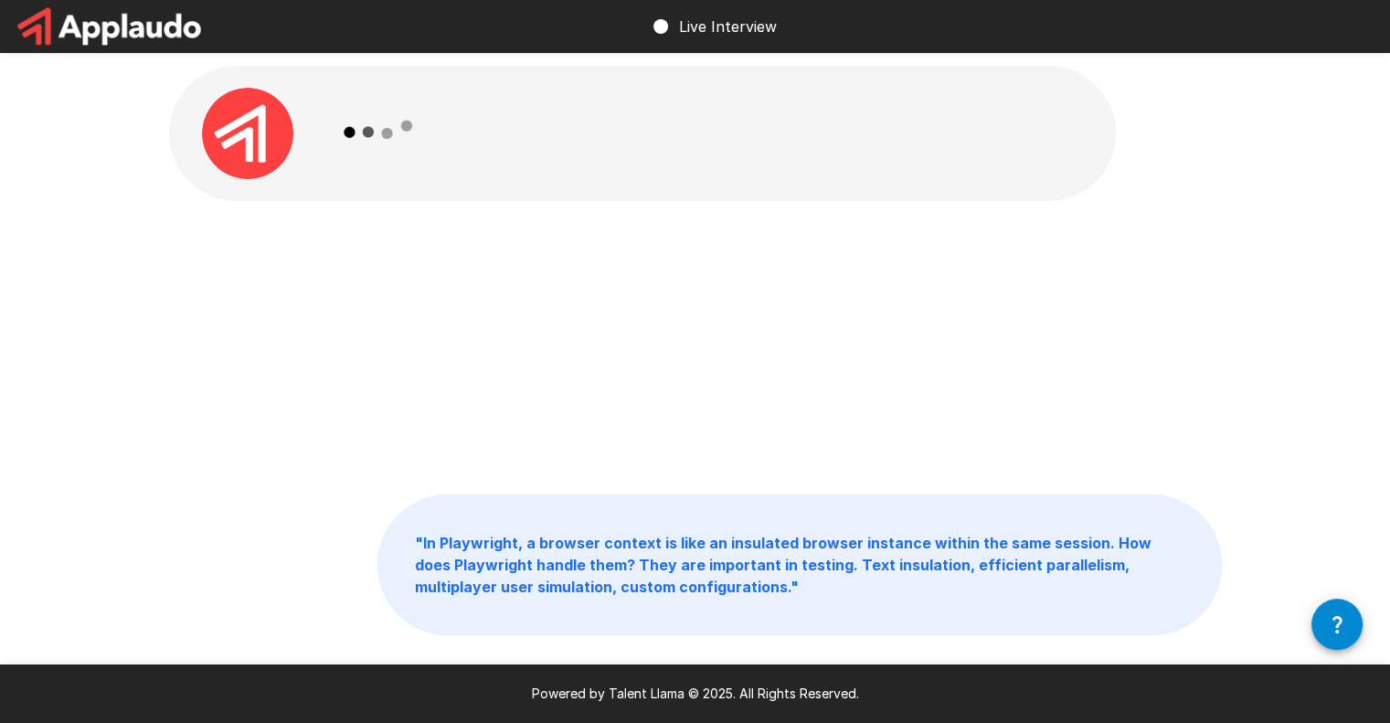
drag, startPoint x: 0, startPoint y: 716, endPoint x: 101, endPoint y: 703, distance: 101.4
click at [101, 703] on div "Powered by Talent Llama © 2025. All Rights Reserved." at bounding box center [695, 693] width 1390 height 58
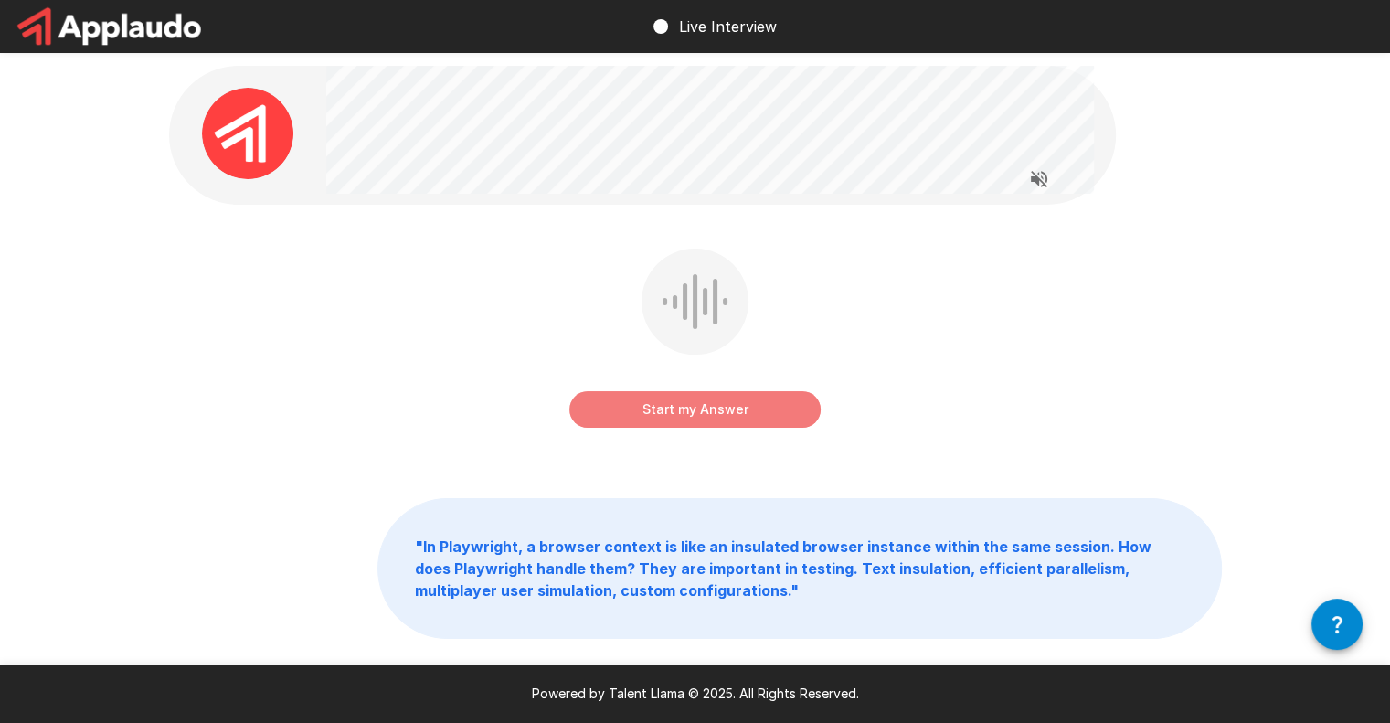
click at [658, 404] on button "Start my Answer" at bounding box center [694, 409] width 251 height 37
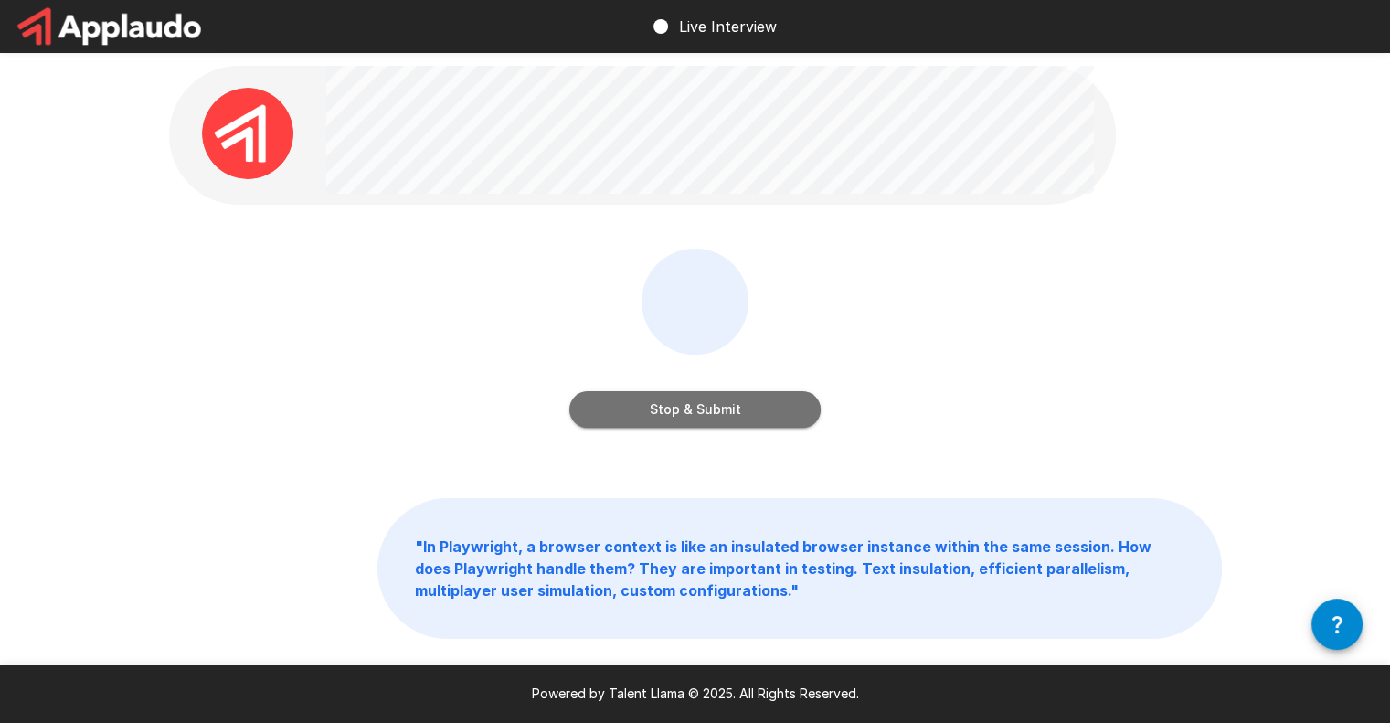
click at [685, 408] on button "Stop & Submit" at bounding box center [694, 409] width 251 height 37
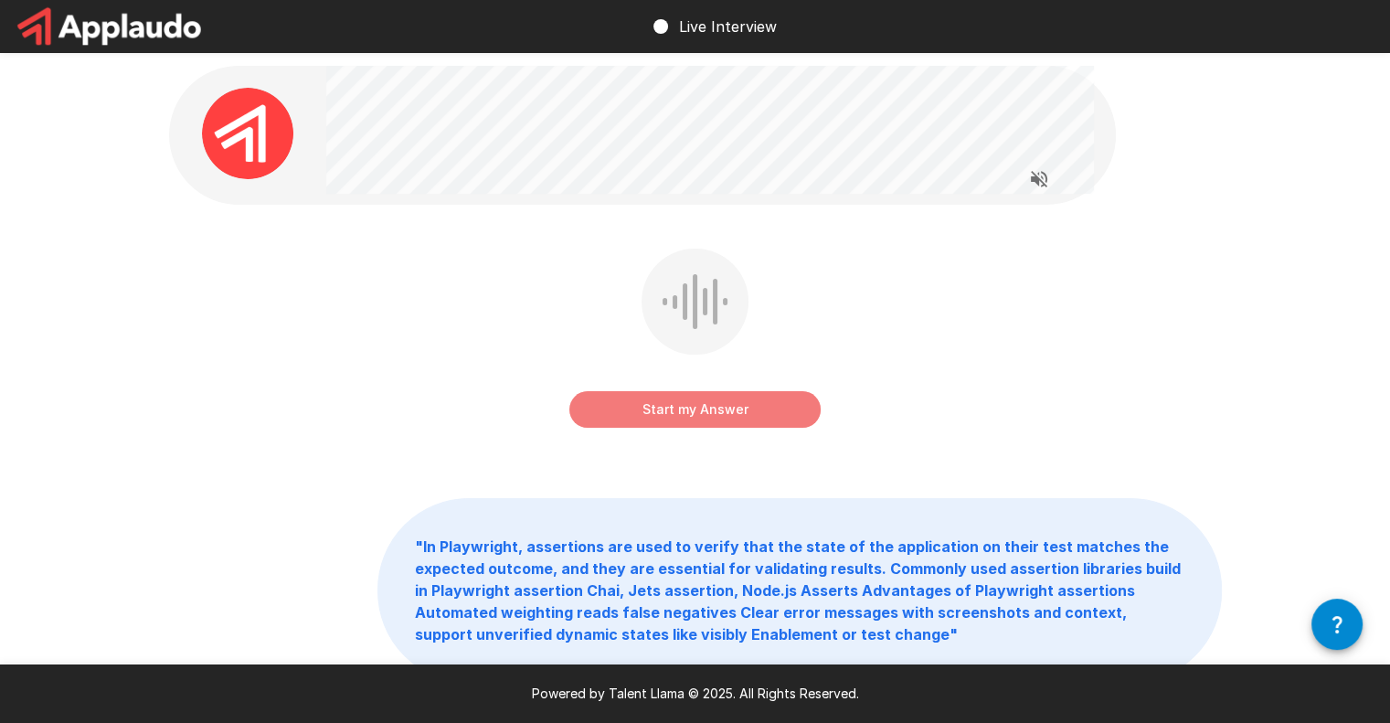
click at [704, 395] on button "Start my Answer" at bounding box center [694, 409] width 251 height 37
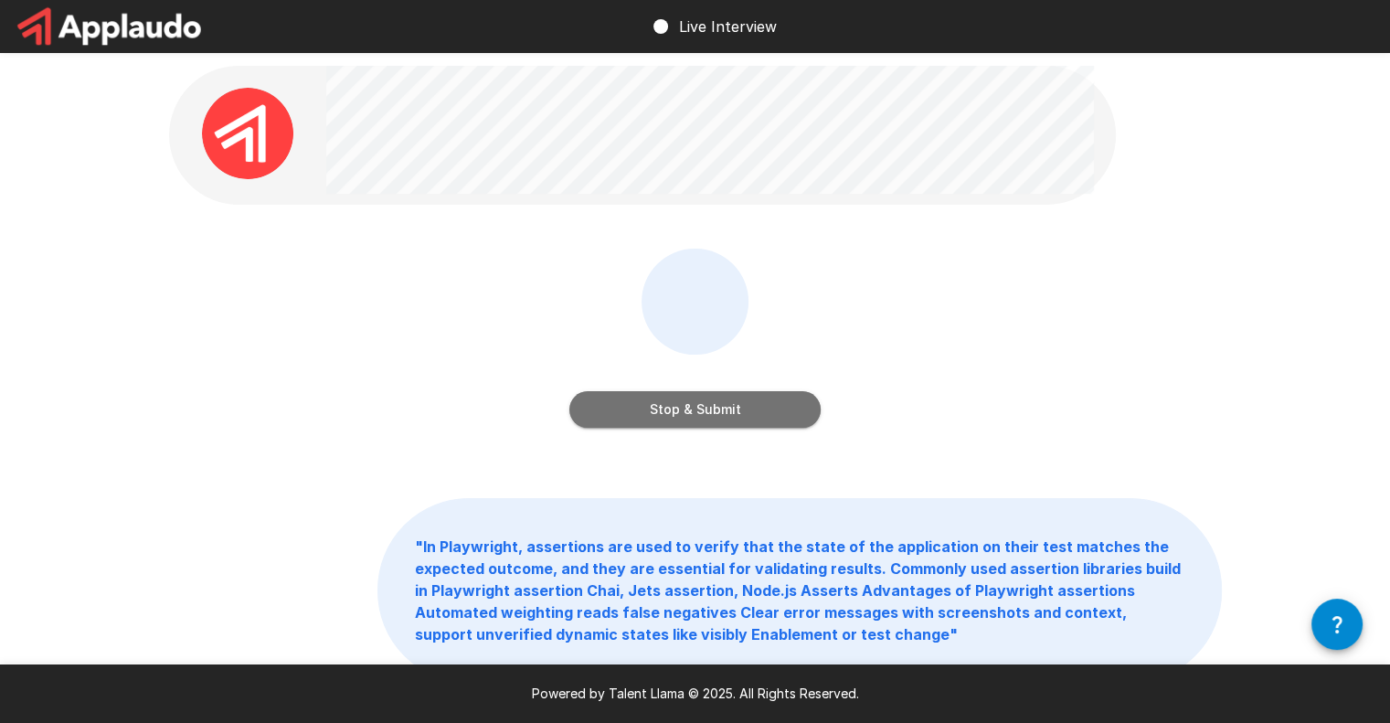
click at [691, 397] on button "Stop & Submit" at bounding box center [694, 409] width 251 height 37
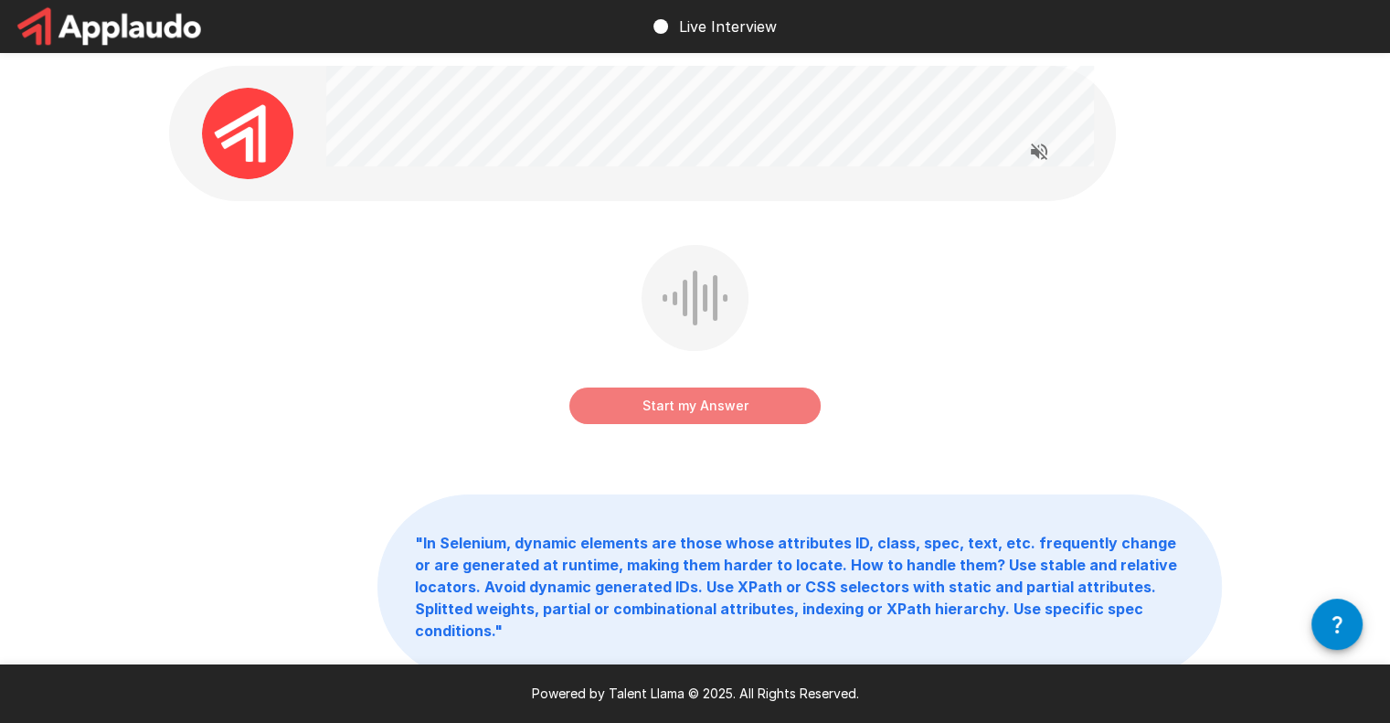
click at [613, 405] on button "Start my Answer" at bounding box center [694, 405] width 251 height 37
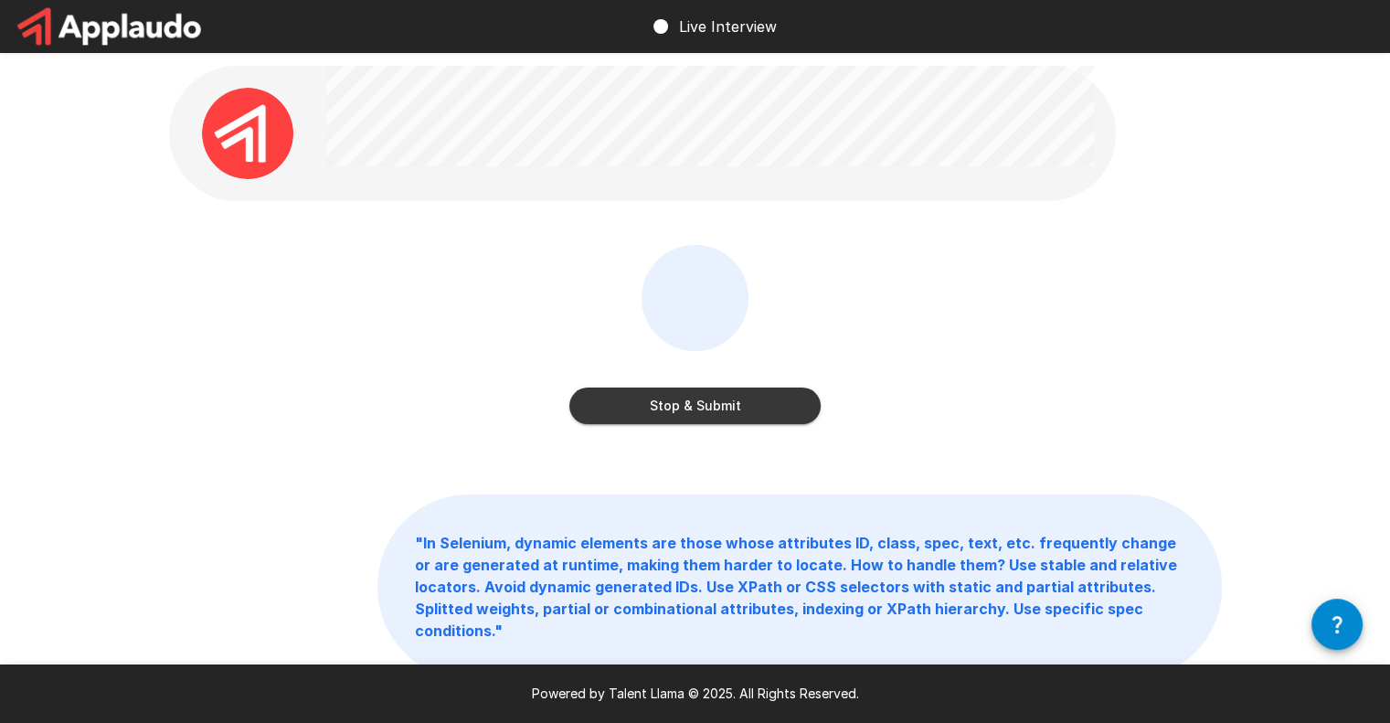
click at [651, 407] on button "Stop & Submit" at bounding box center [694, 405] width 251 height 37
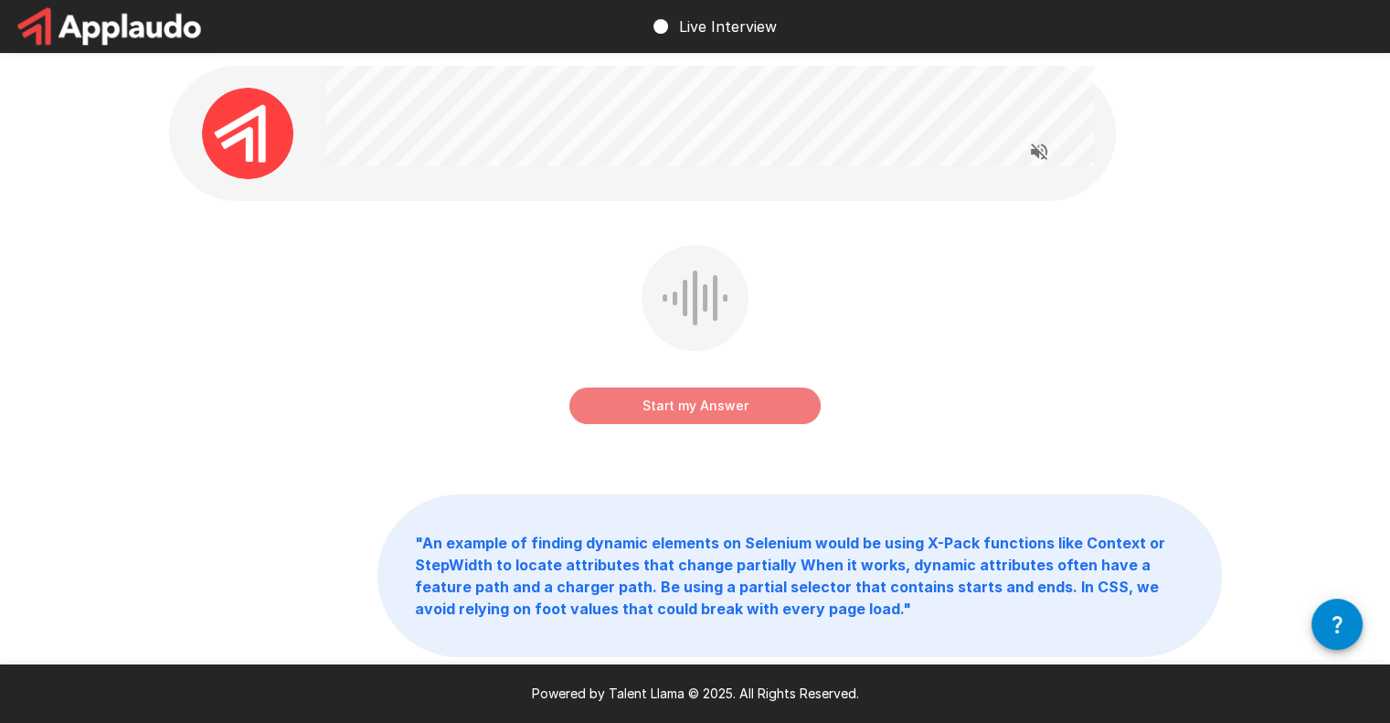
click at [657, 397] on button "Start my Answer" at bounding box center [694, 405] width 251 height 37
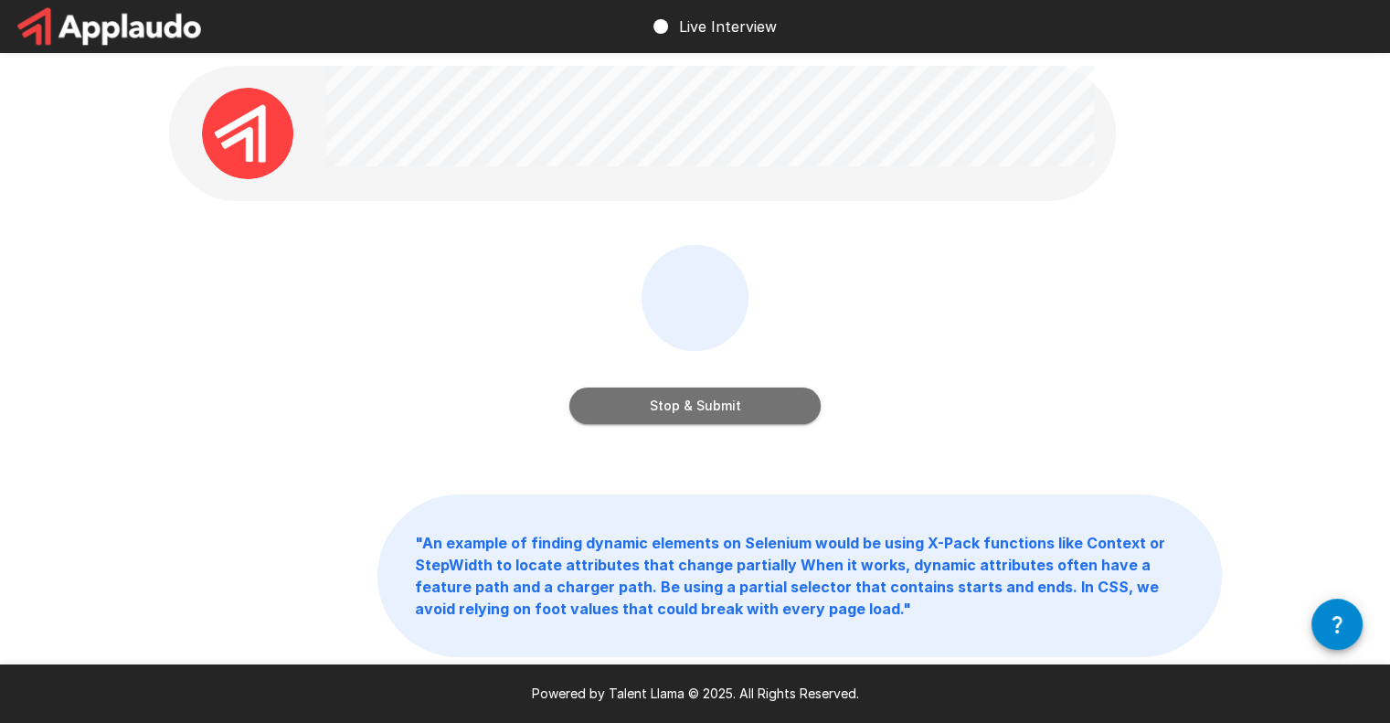
click at [671, 410] on button "Stop & Submit" at bounding box center [694, 405] width 251 height 37
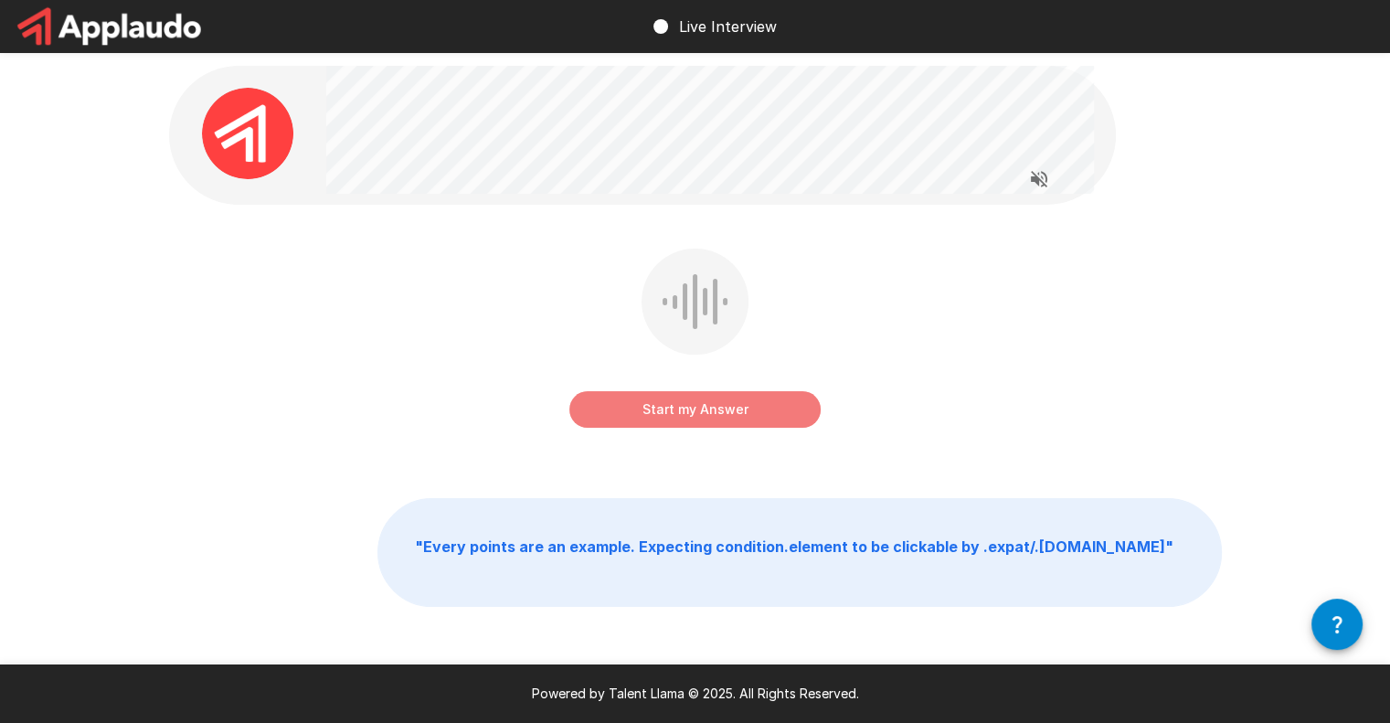
click at [670, 401] on button "Start my Answer" at bounding box center [694, 409] width 251 height 37
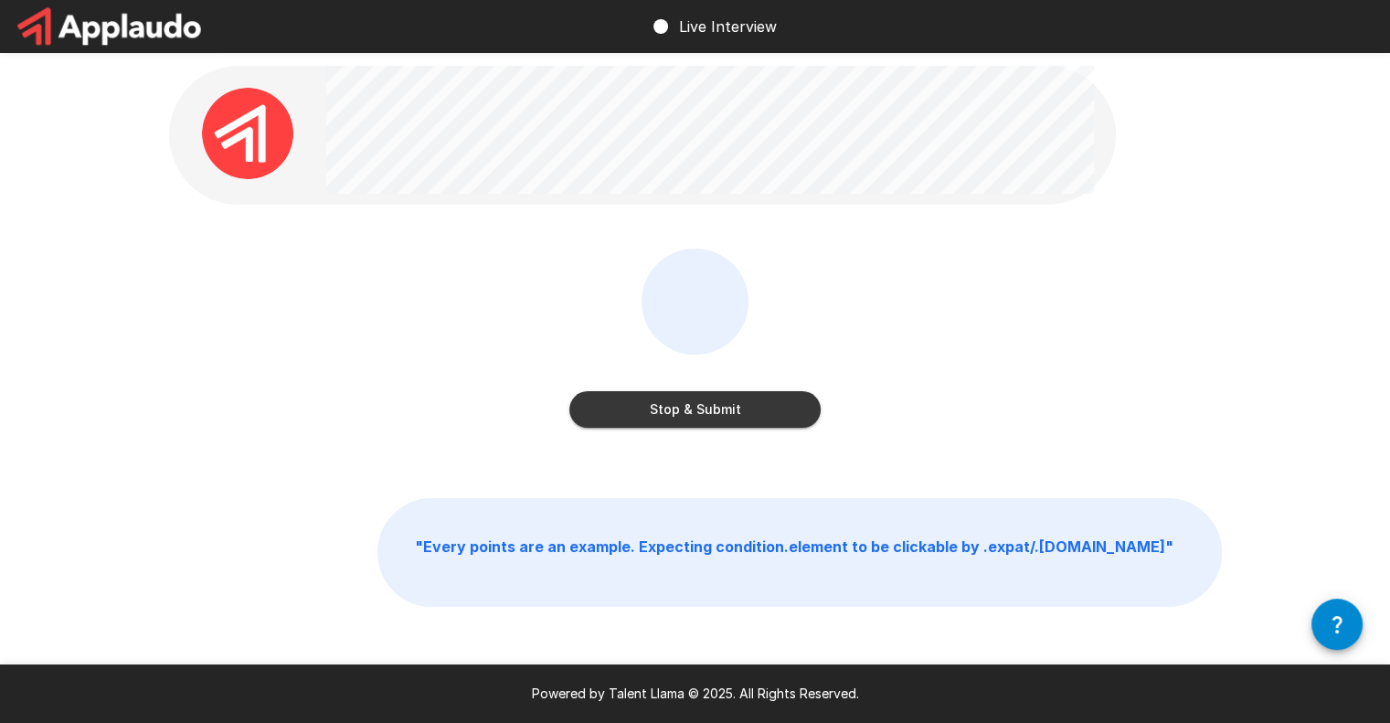
click at [670, 401] on button "Stop & Submit" at bounding box center [694, 409] width 251 height 37
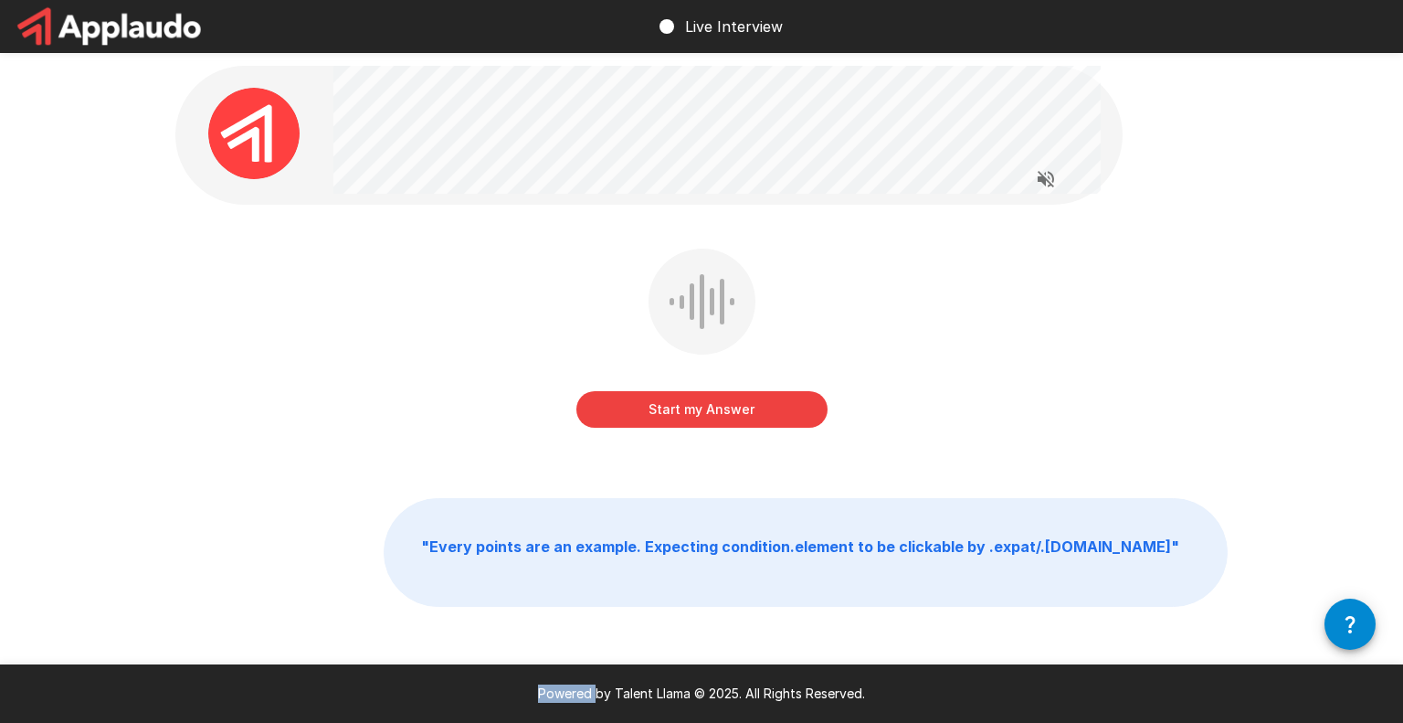
click at [670, 401] on div "Start my Answer" at bounding box center [701, 352] width 1053 height 206
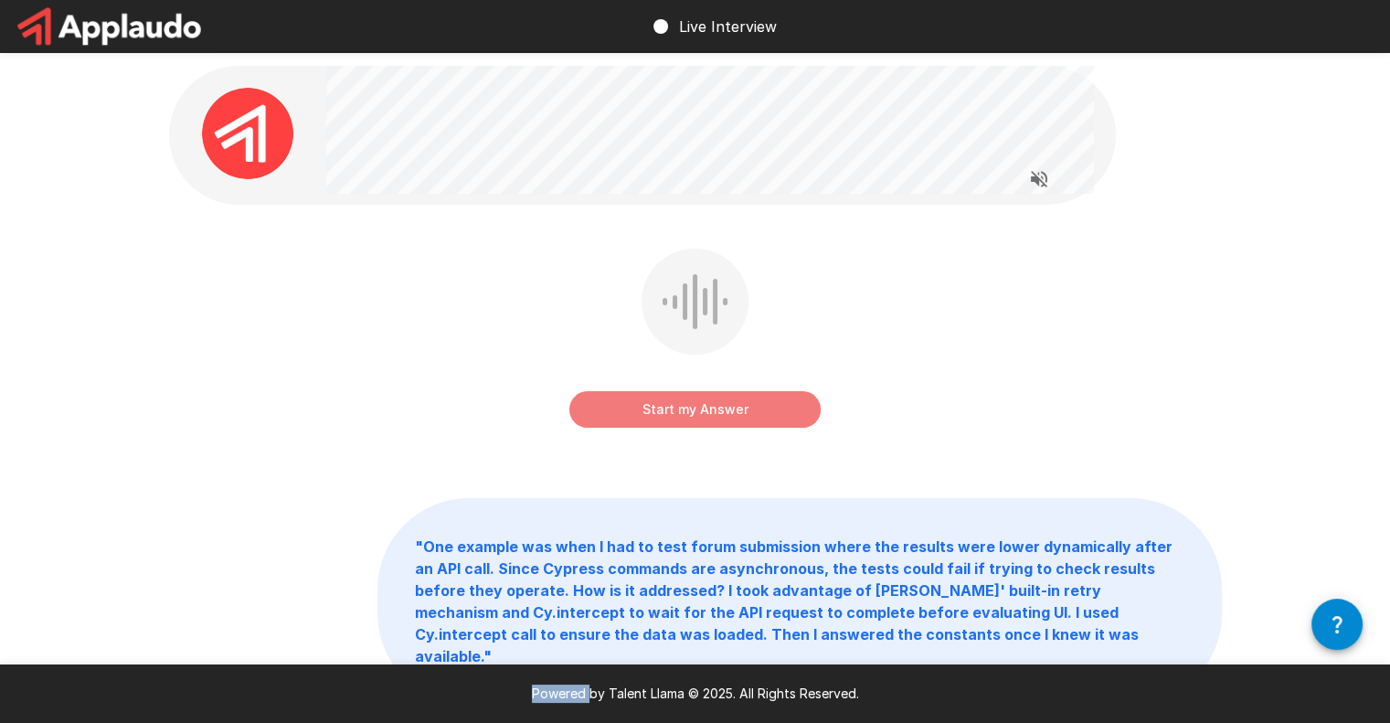
click at [695, 415] on button "Start my Answer" at bounding box center [694, 409] width 251 height 37
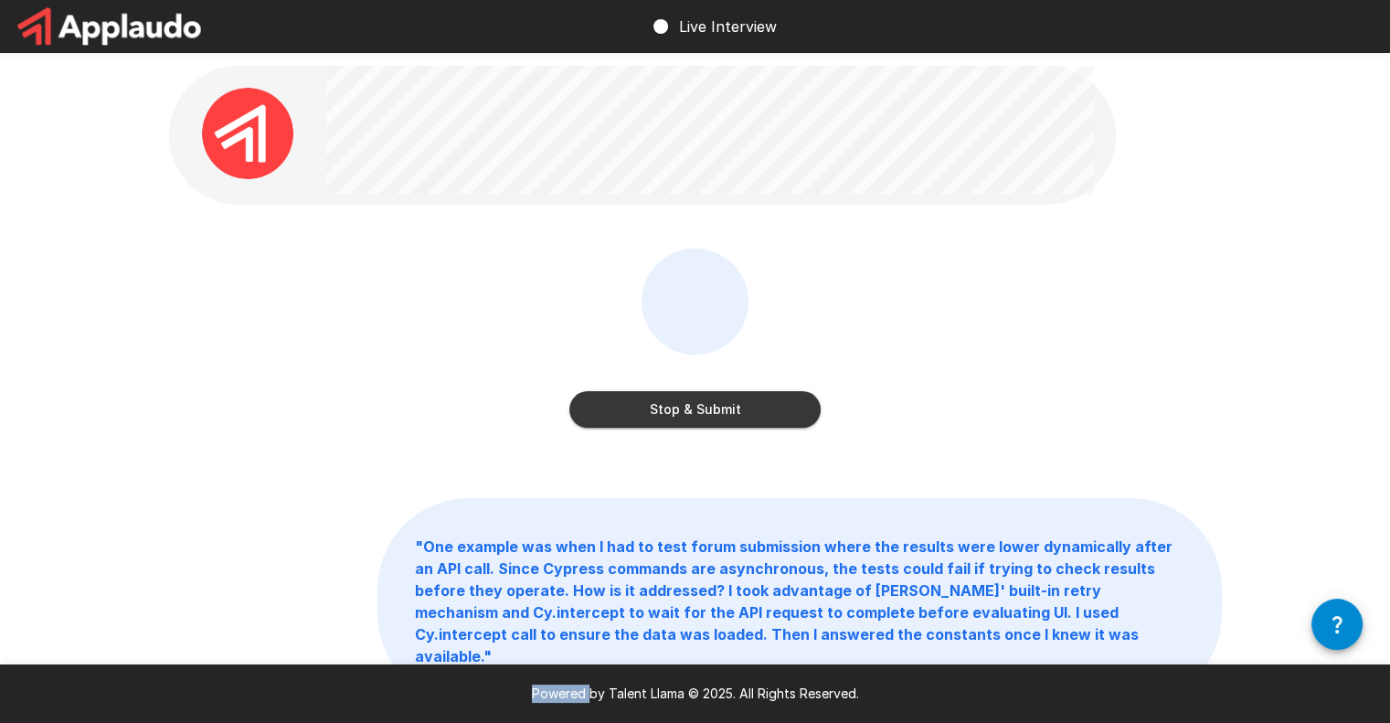
click at [695, 415] on button "Stop & Submit" at bounding box center [694, 409] width 251 height 37
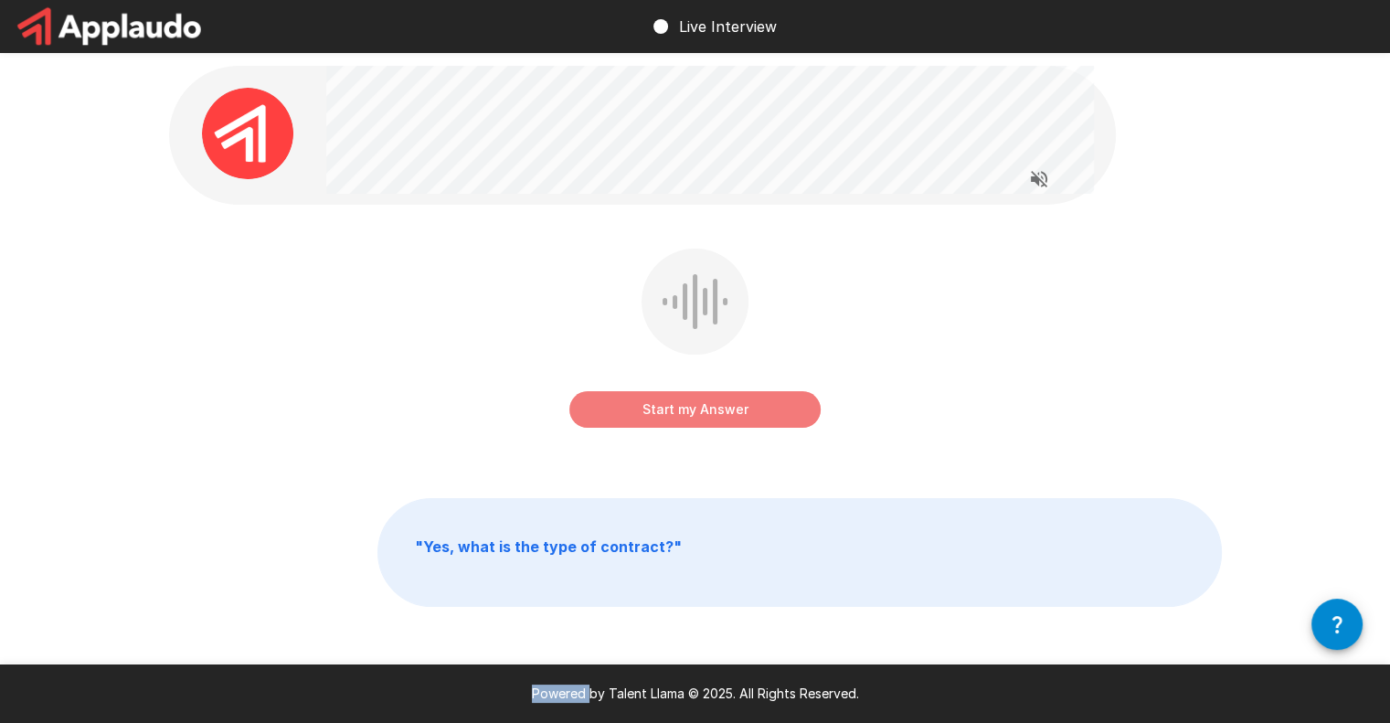
click at [695, 415] on button "Start my Answer" at bounding box center [694, 409] width 251 height 37
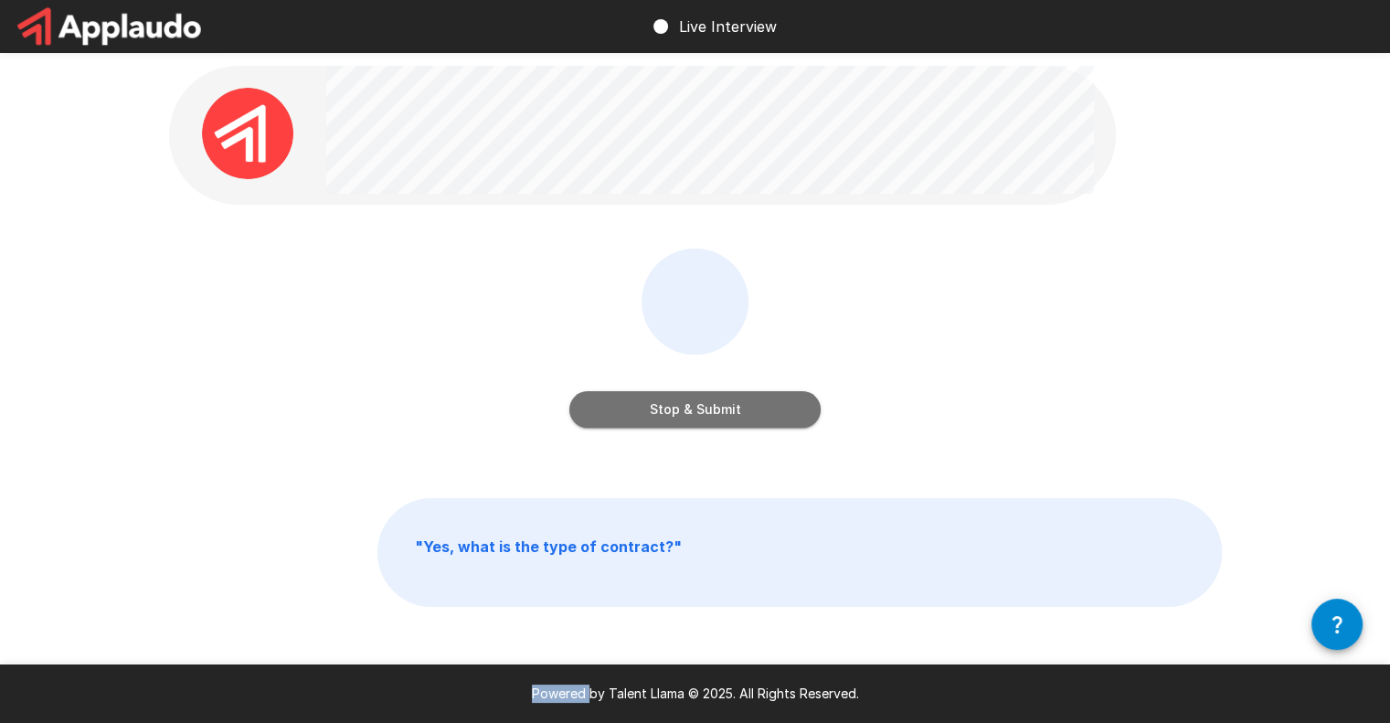
click at [695, 415] on button "Stop & Submit" at bounding box center [694, 409] width 251 height 37
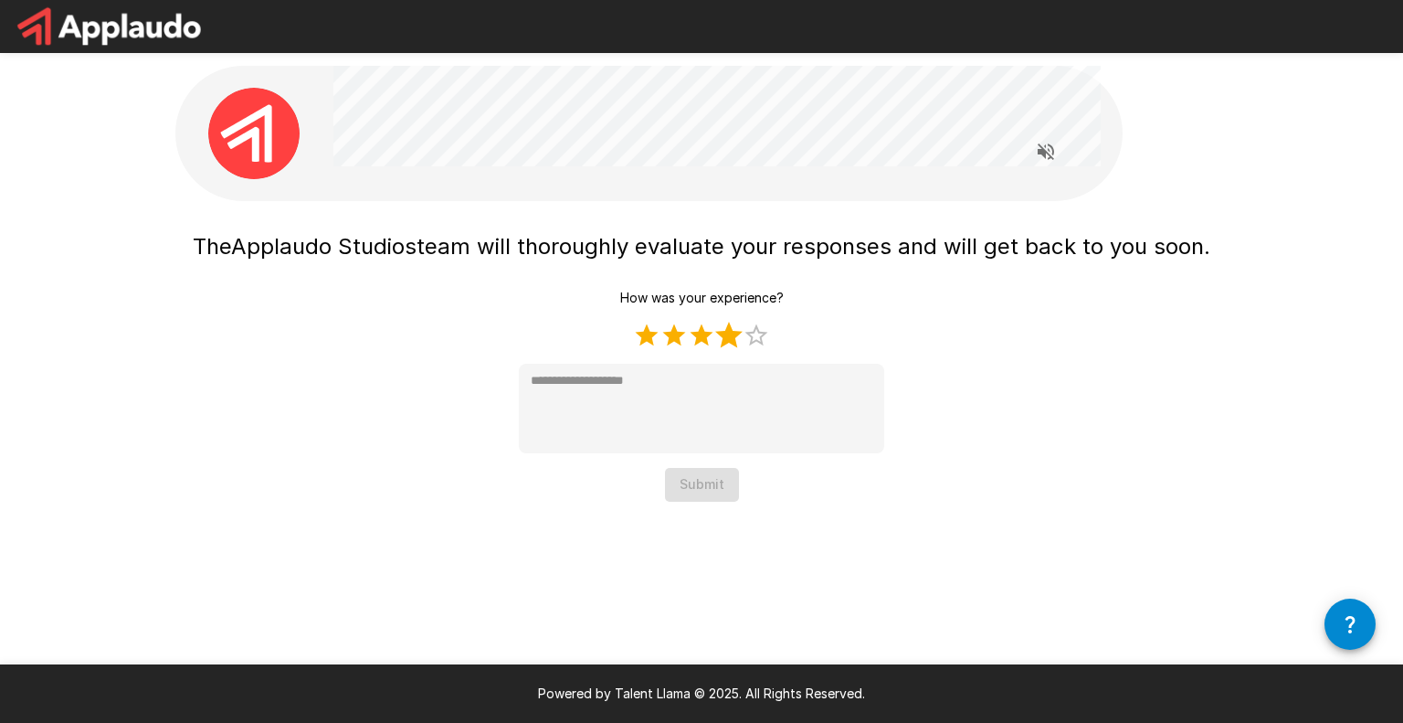
click at [730, 332] on label "4 Stars" at bounding box center [728, 335] width 27 height 27
type textarea "*"
click at [698, 483] on button "Submit" at bounding box center [702, 485] width 74 height 34
